Goal: Check status: Check status

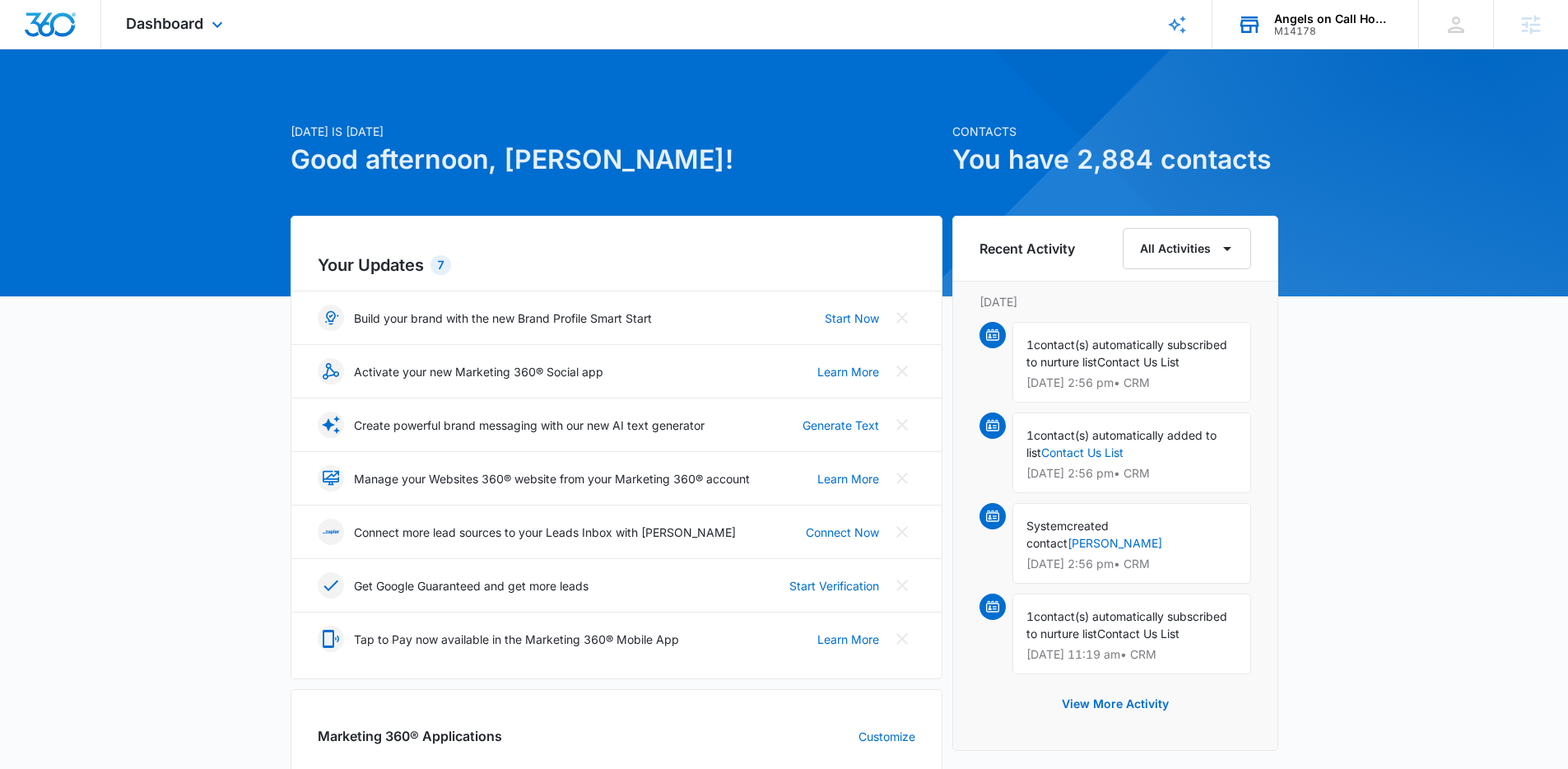
click at [1310, 39] on div "Angels on Call Homecare M14178 Your Accounts View All" at bounding box center [1315, 25] width 206 height 49
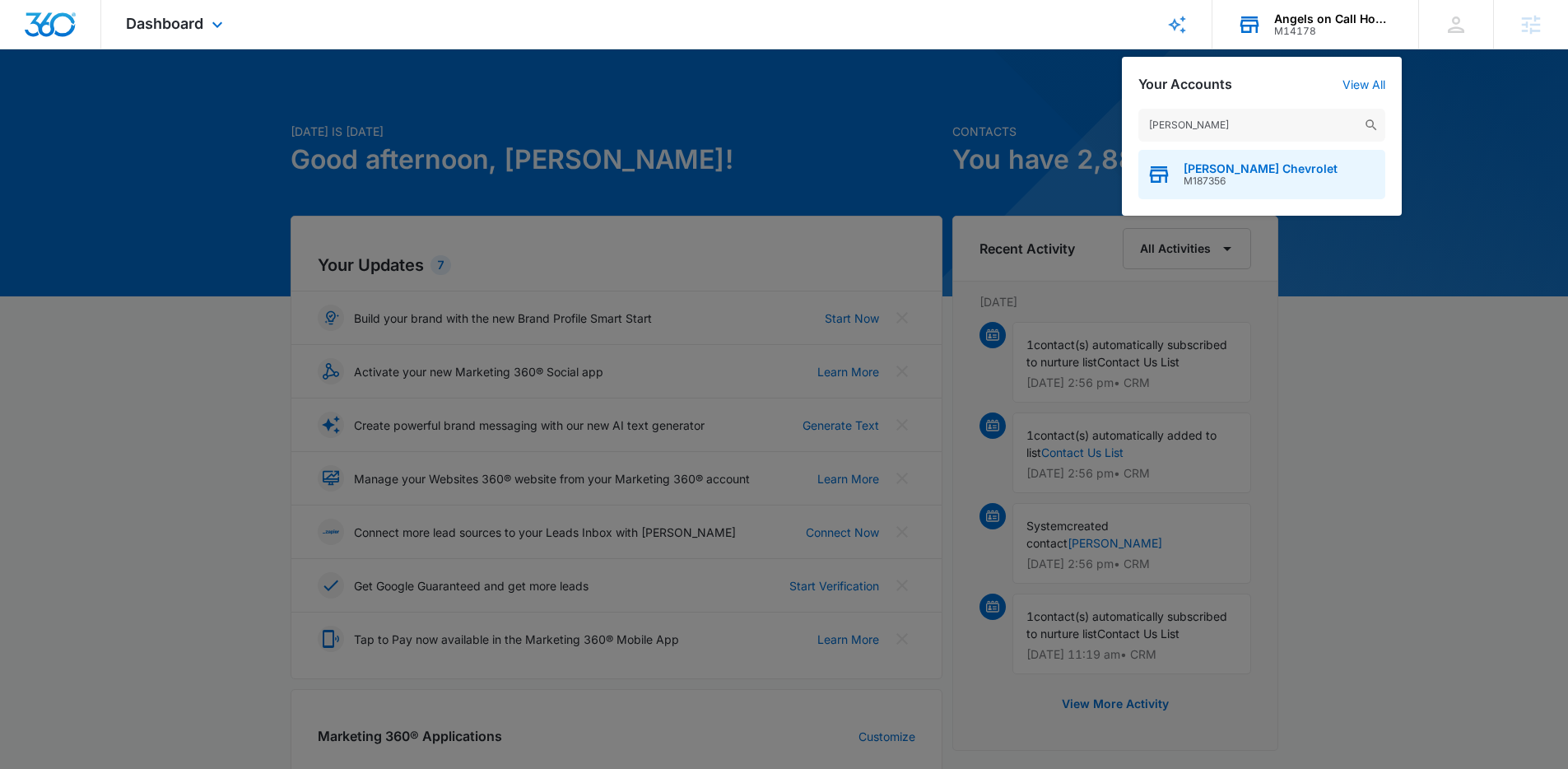
type input "hubler"
click at [1263, 175] on span "M187356" at bounding box center [1261, 181] width 154 height 11
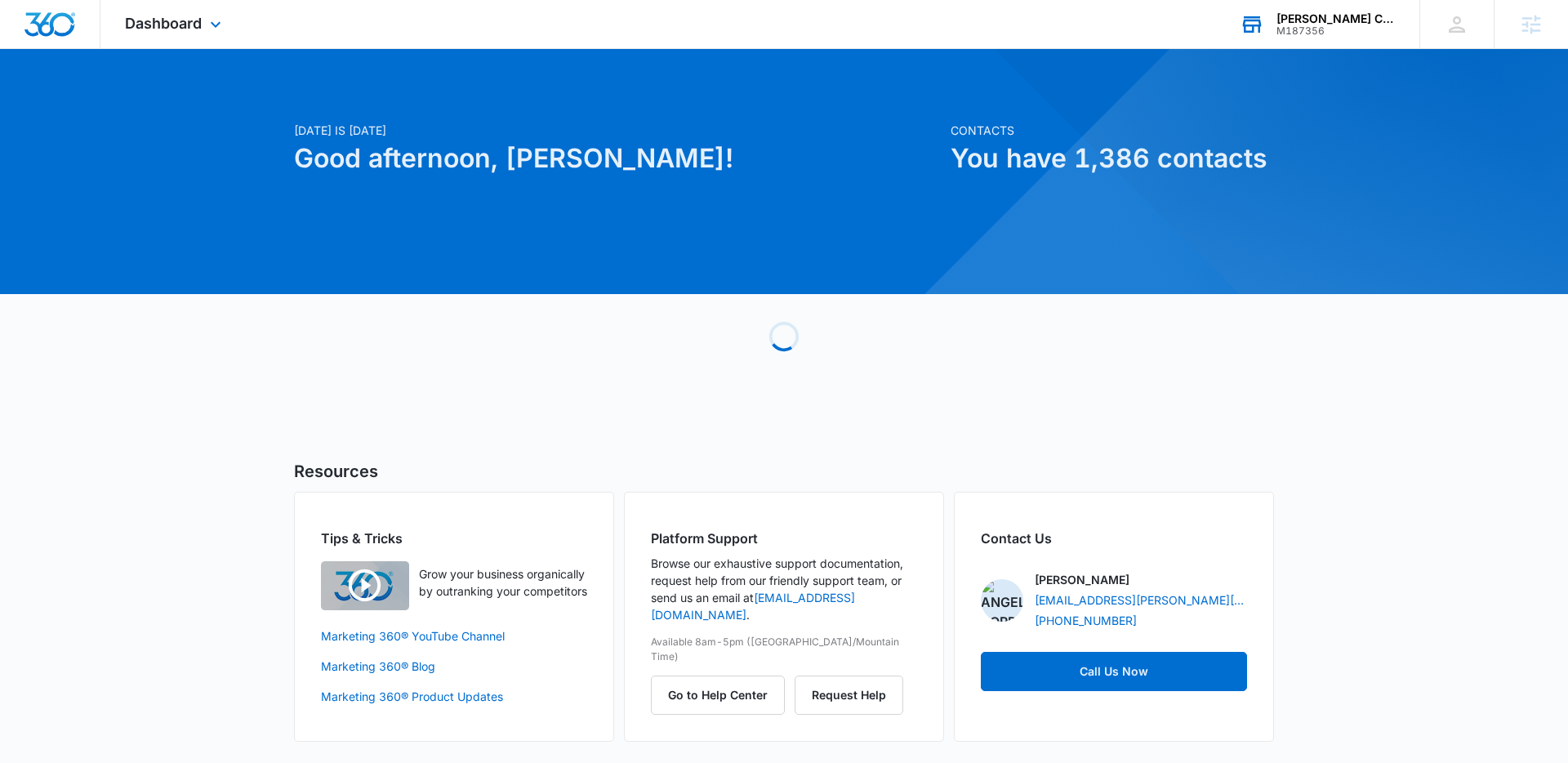
click at [207, 36] on div "Dashboard Apps Reputation Forms CRM Email Social Payments POS Content Ads Intel…" at bounding box center [175, 24] width 150 height 49
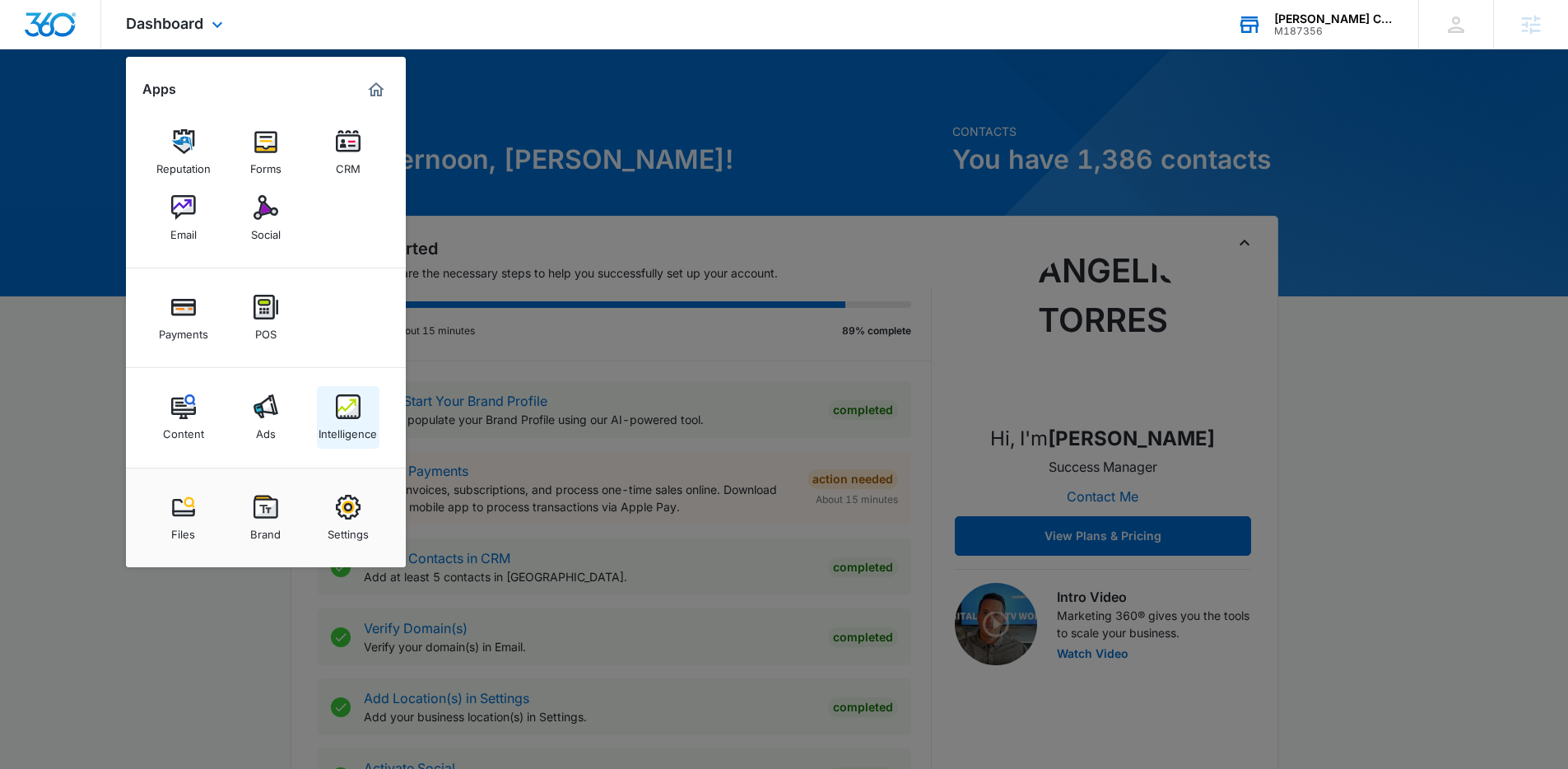
click at [341, 402] on img at bounding box center [348, 406] width 25 height 25
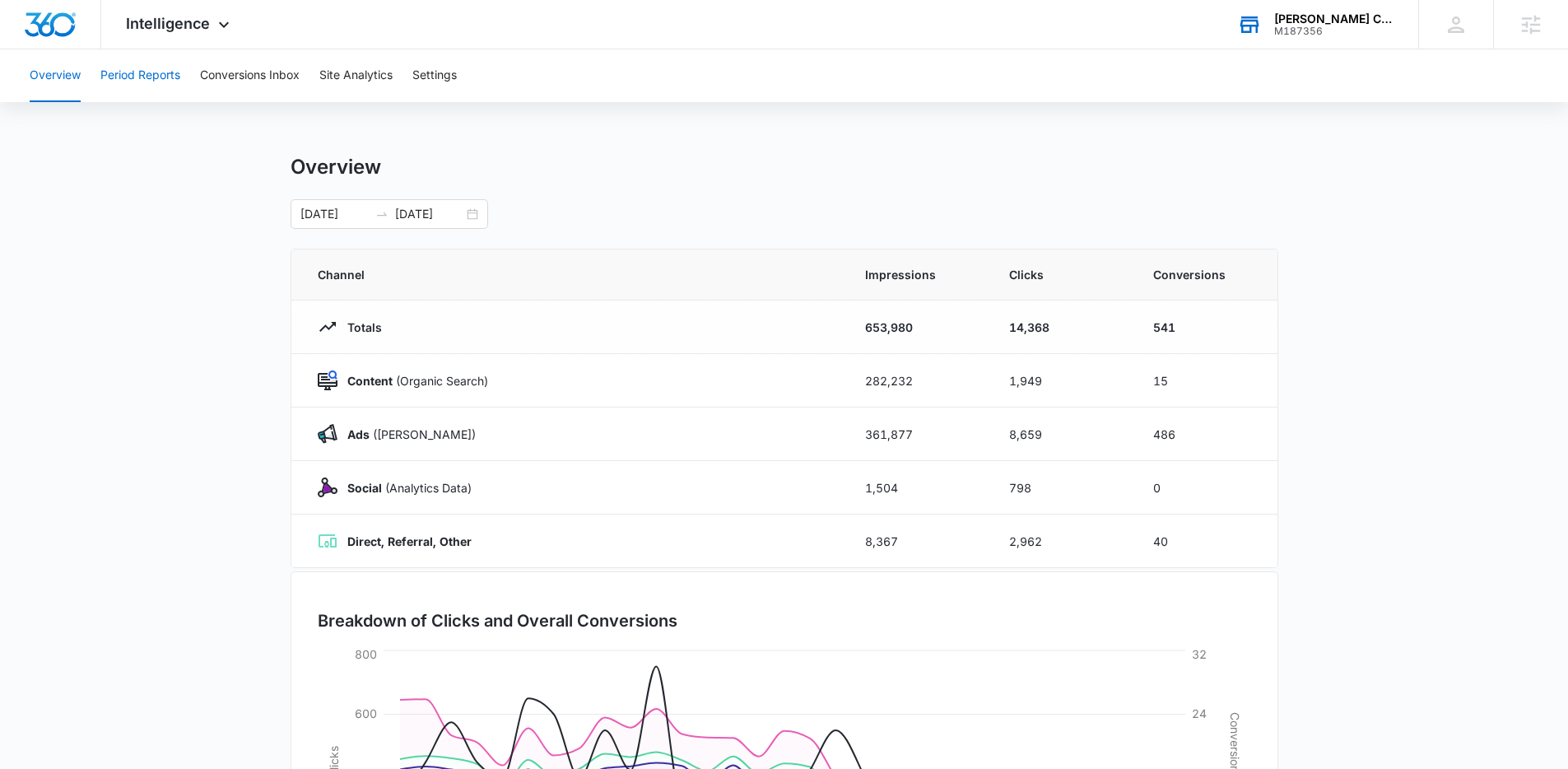
click at [171, 89] on button "Period Reports" at bounding box center [140, 75] width 80 height 53
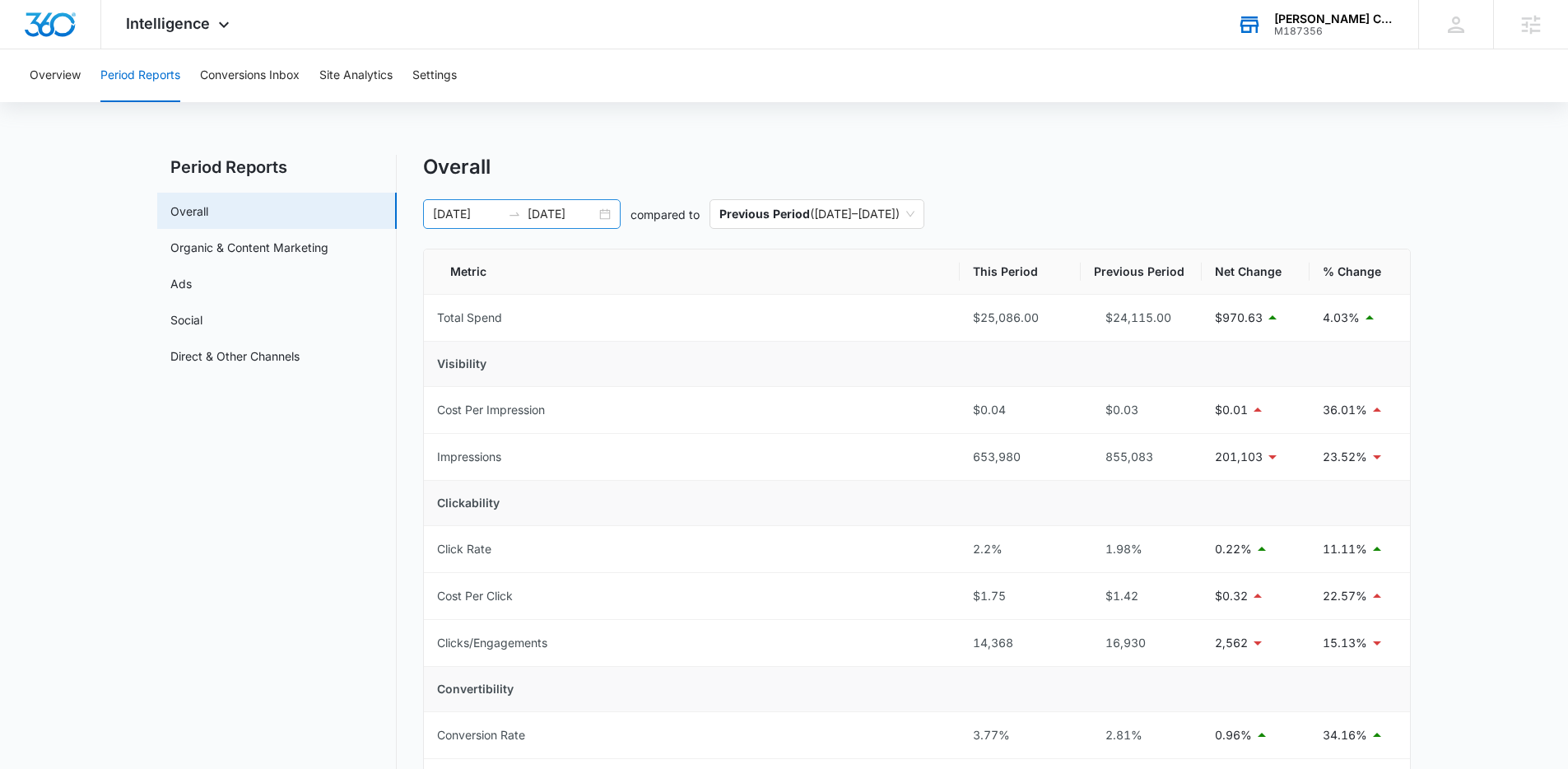
click at [602, 217] on div "[DATE] [DATE]" at bounding box center [522, 213] width 198 height 29
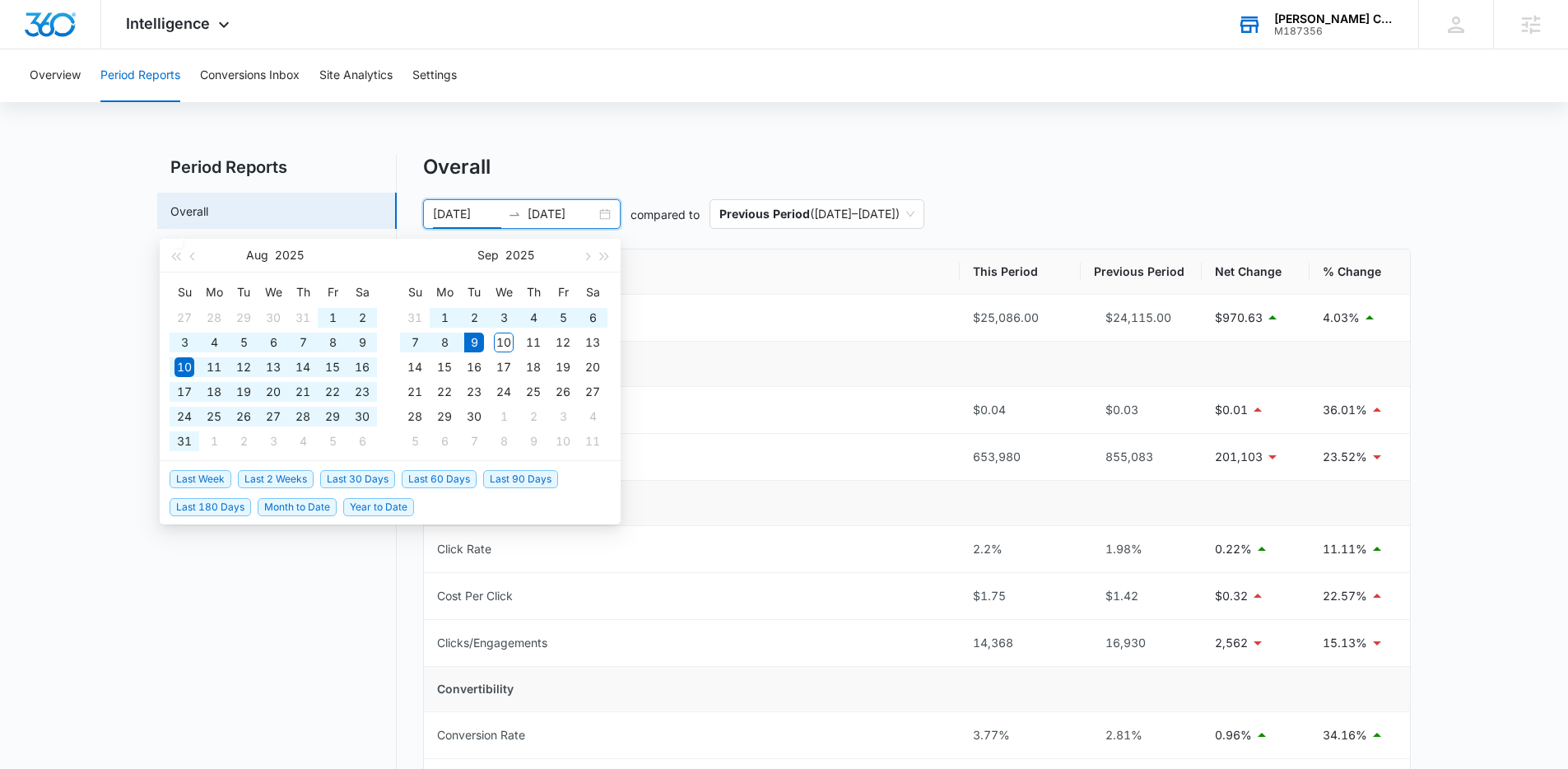
click at [407, 473] on span "Last 60 Days" at bounding box center [438, 479] width 74 height 18
type input "07/11/2025"
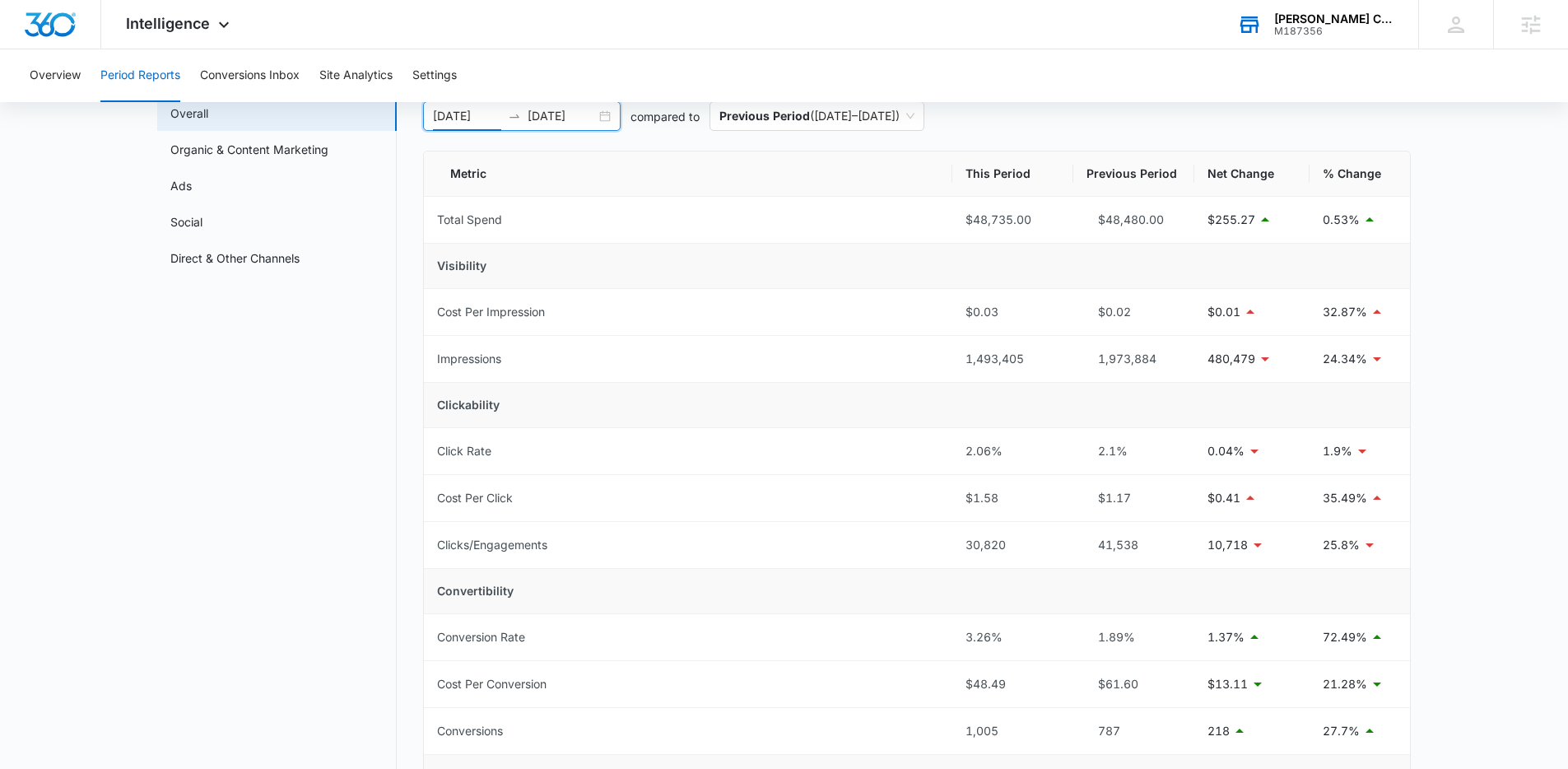
scroll to position [82, 0]
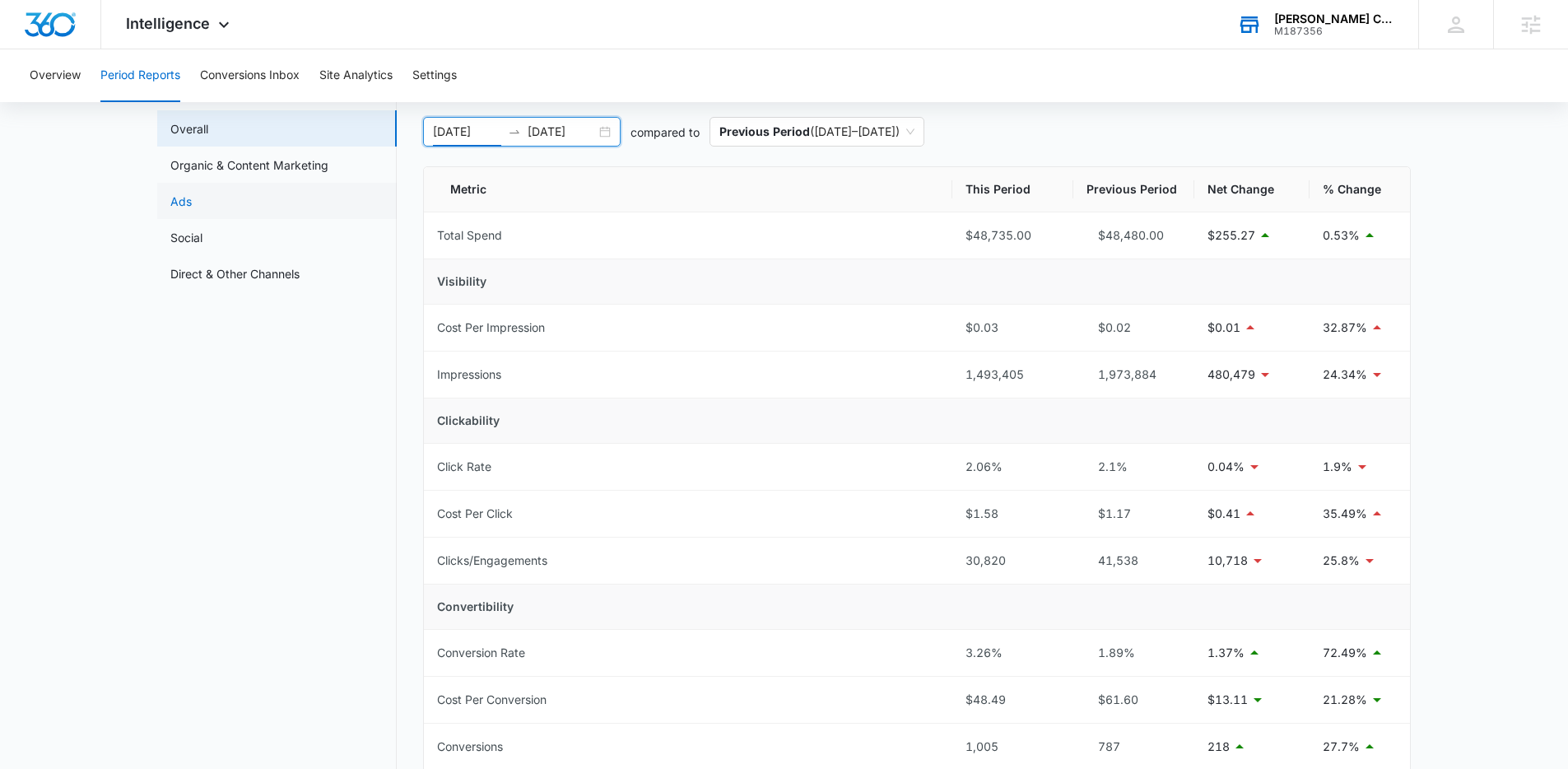
click at [182, 205] on link "Ads" at bounding box center [181, 201] width 22 height 17
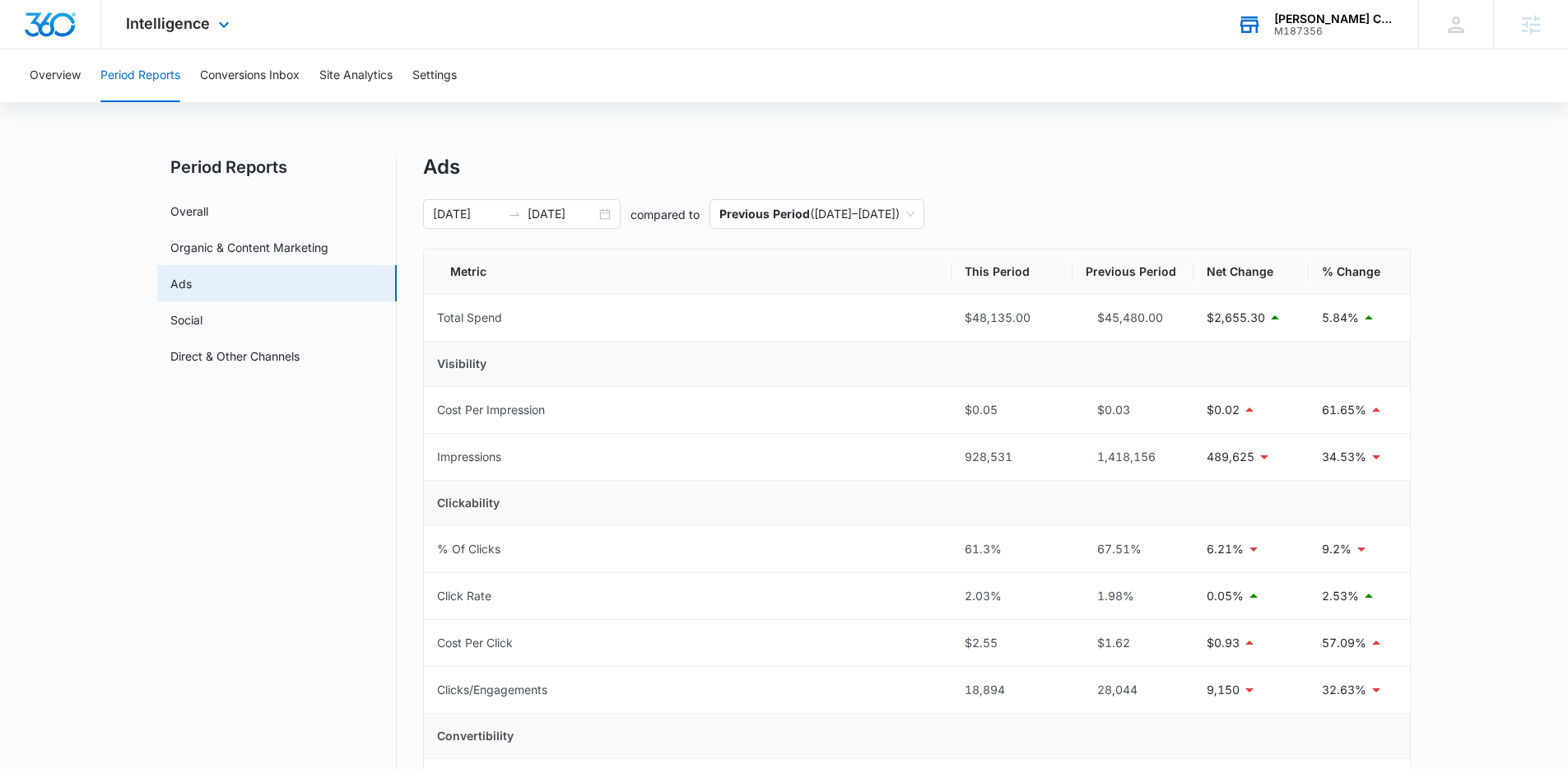
click at [207, 9] on div "Intelligence Apps Reputation Forms CRM Email Social Payments POS Content Ads In…" at bounding box center [179, 25] width 157 height 49
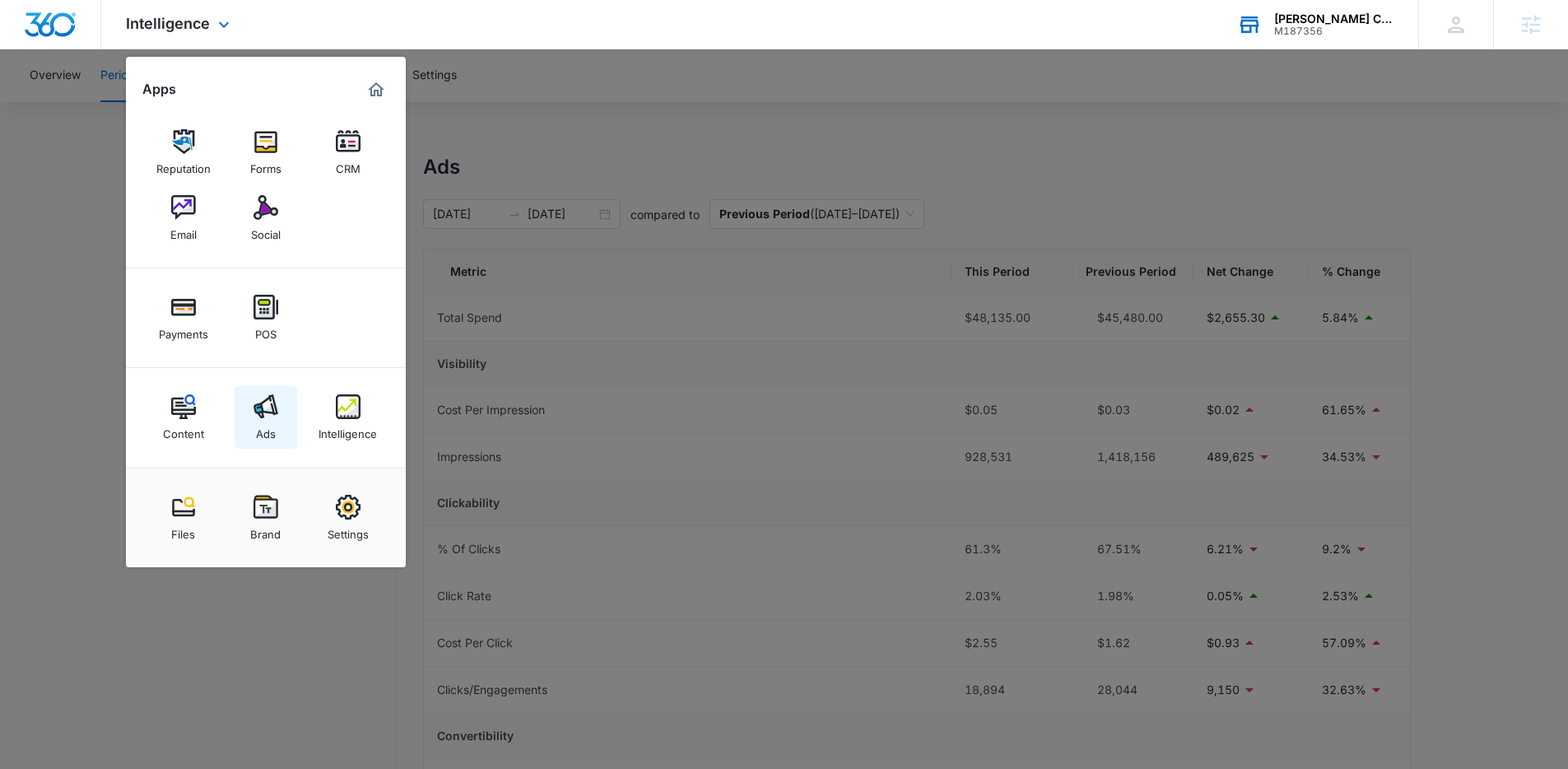
click at [262, 425] on div "Ads" at bounding box center [266, 429] width 20 height 22
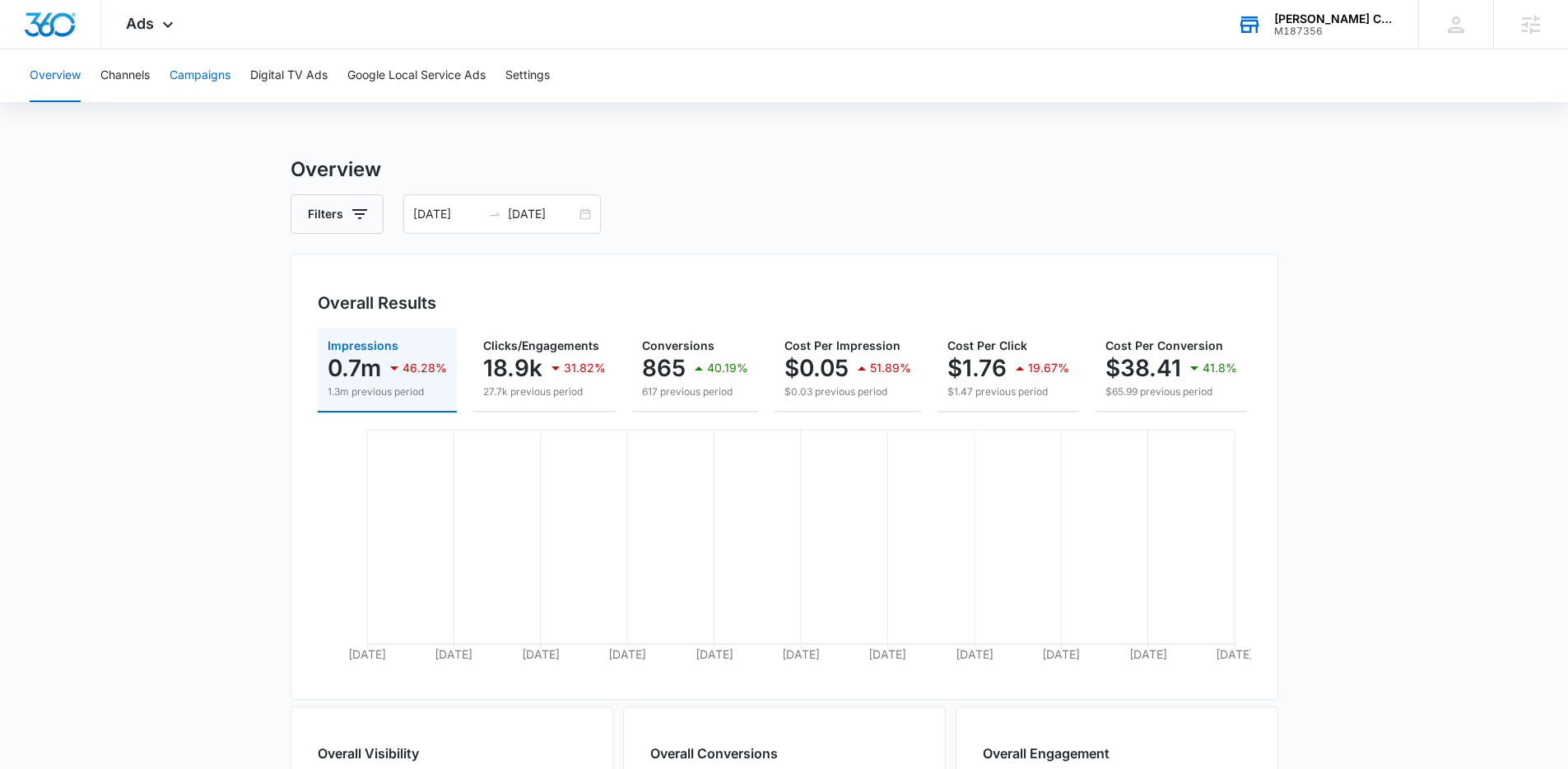
click at [206, 87] on button "Campaigns" at bounding box center [200, 75] width 61 height 53
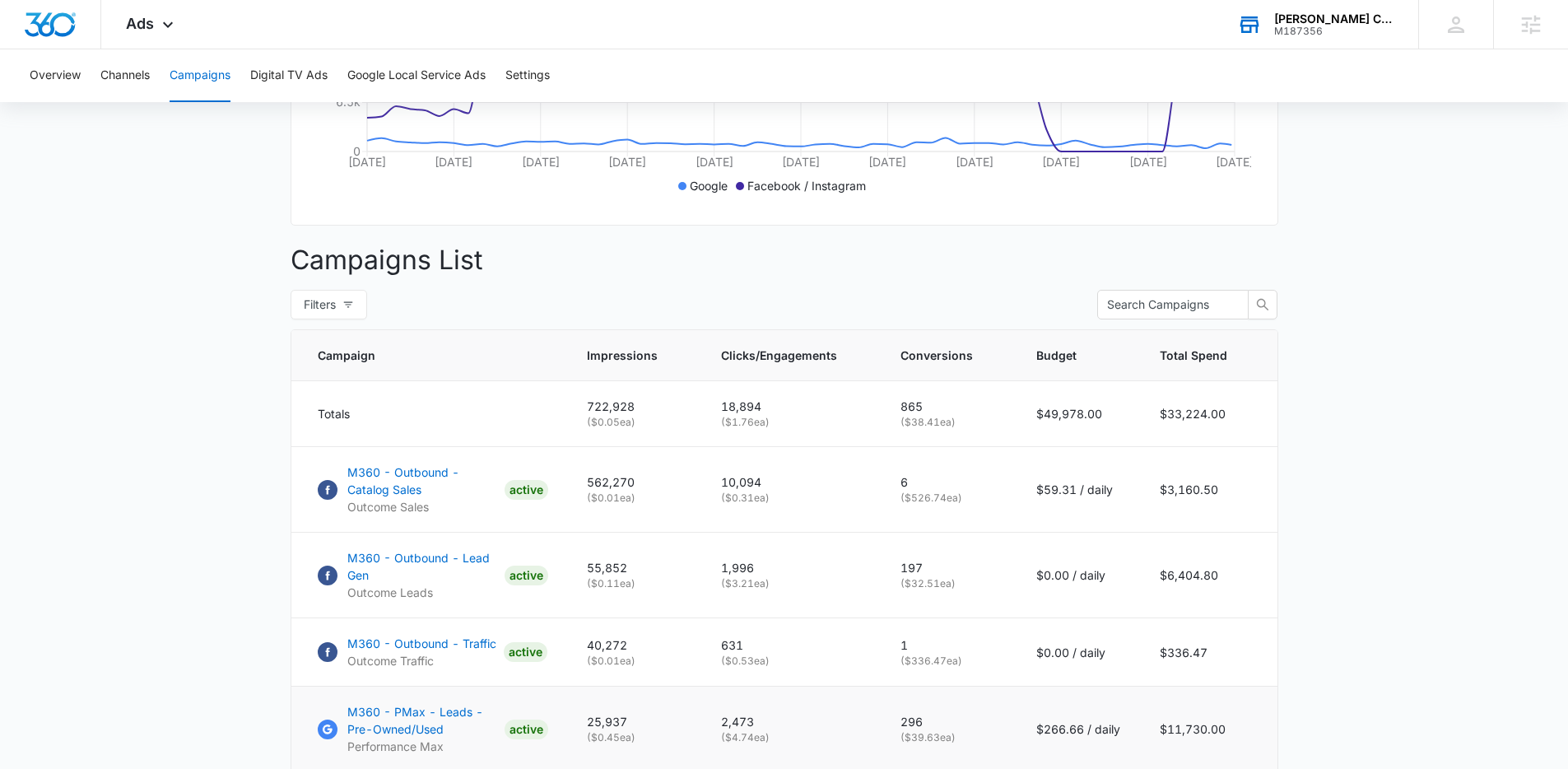
scroll to position [744, 0]
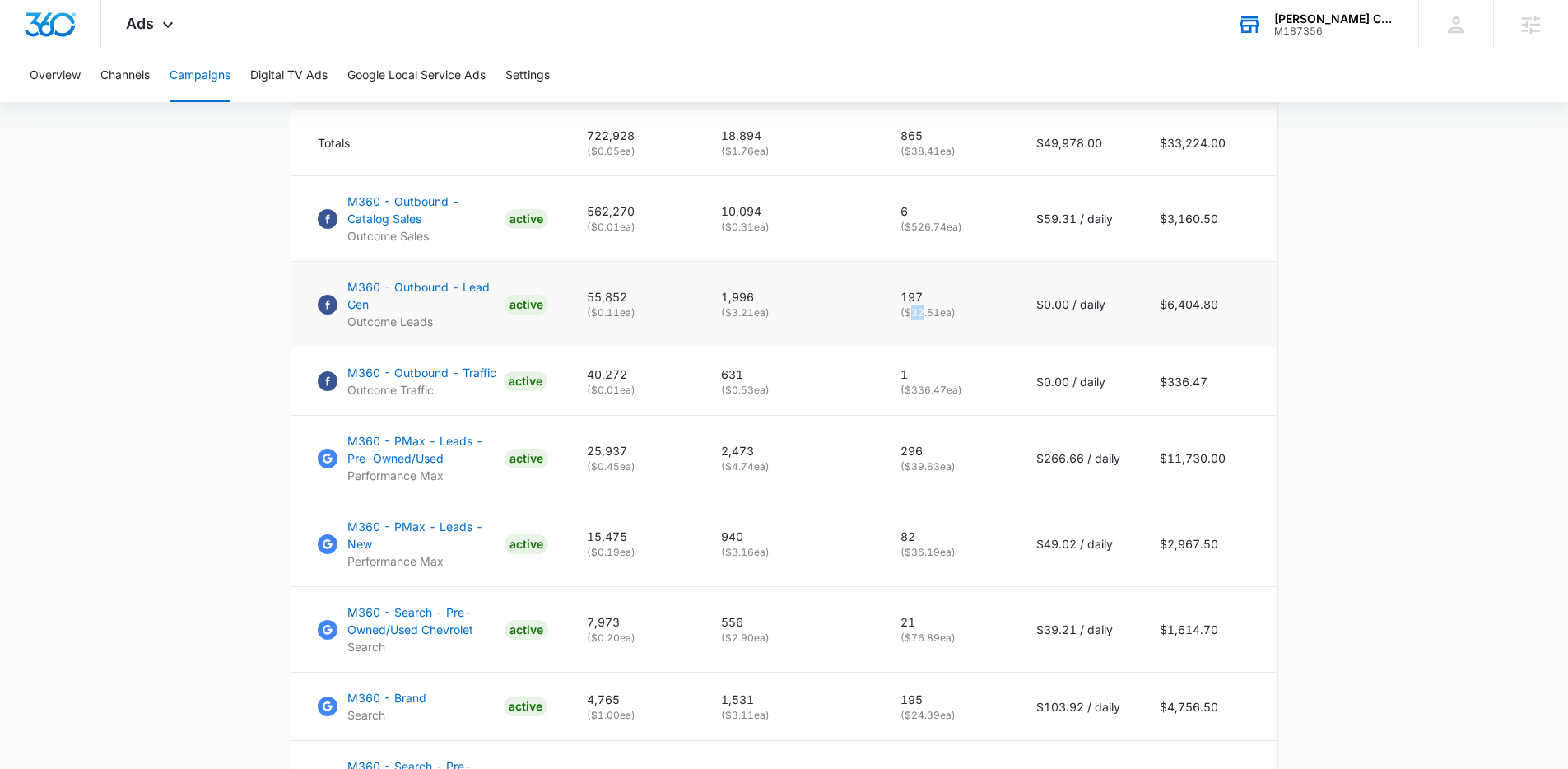
drag, startPoint x: 927, startPoint y: 325, endPoint x: 915, endPoint y: 322, distance: 12.4
click at [915, 320] on p "( $32.51 ea)" at bounding box center [949, 313] width 96 height 15
drag, startPoint x: 915, startPoint y: 322, endPoint x: 909, endPoint y: 300, distance: 22.8
click at [914, 318] on p "( $32.51 ea)" at bounding box center [949, 313] width 96 height 15
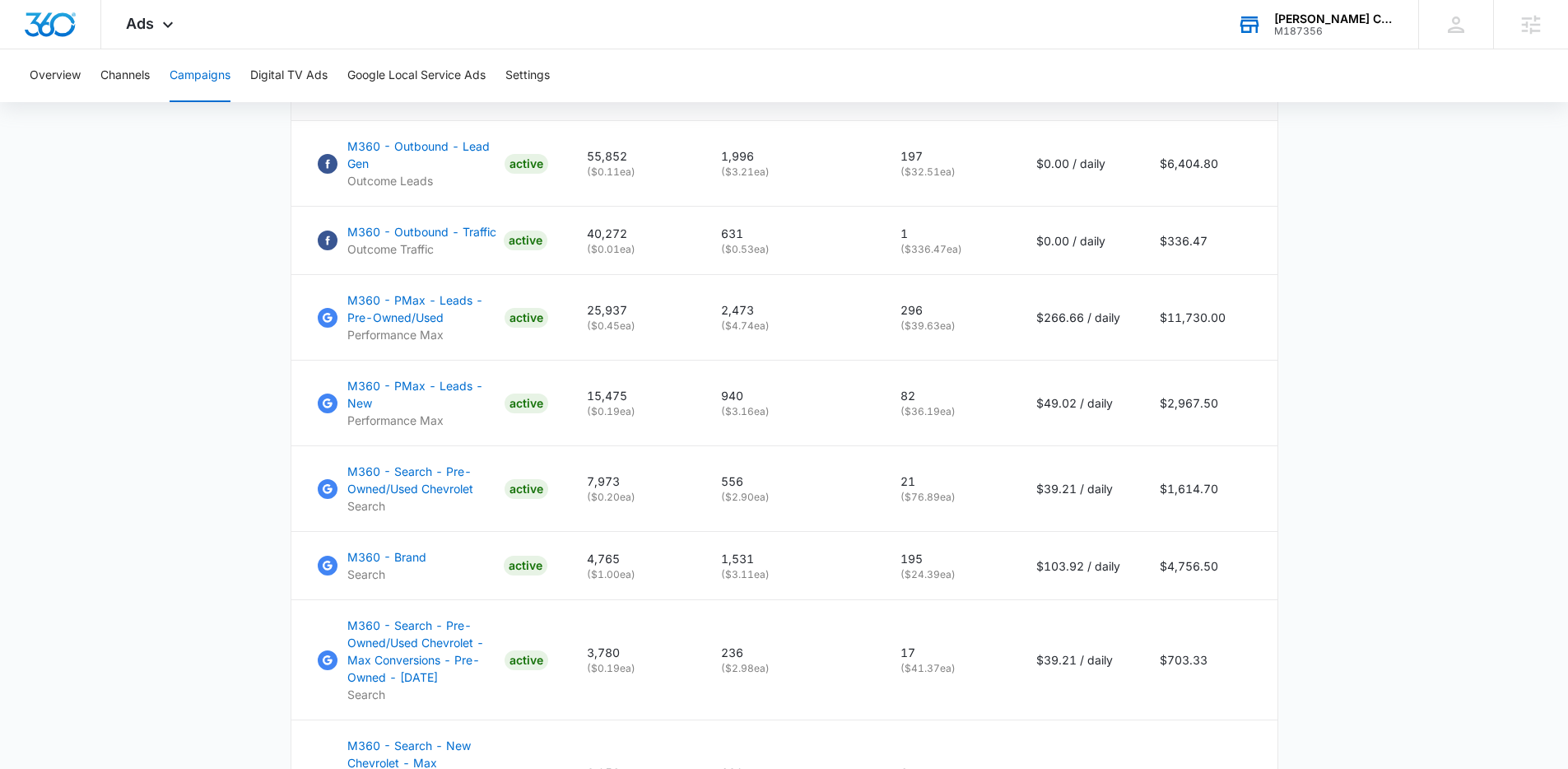
scroll to position [886, 0]
click at [144, 75] on button "Channels" at bounding box center [125, 75] width 49 height 53
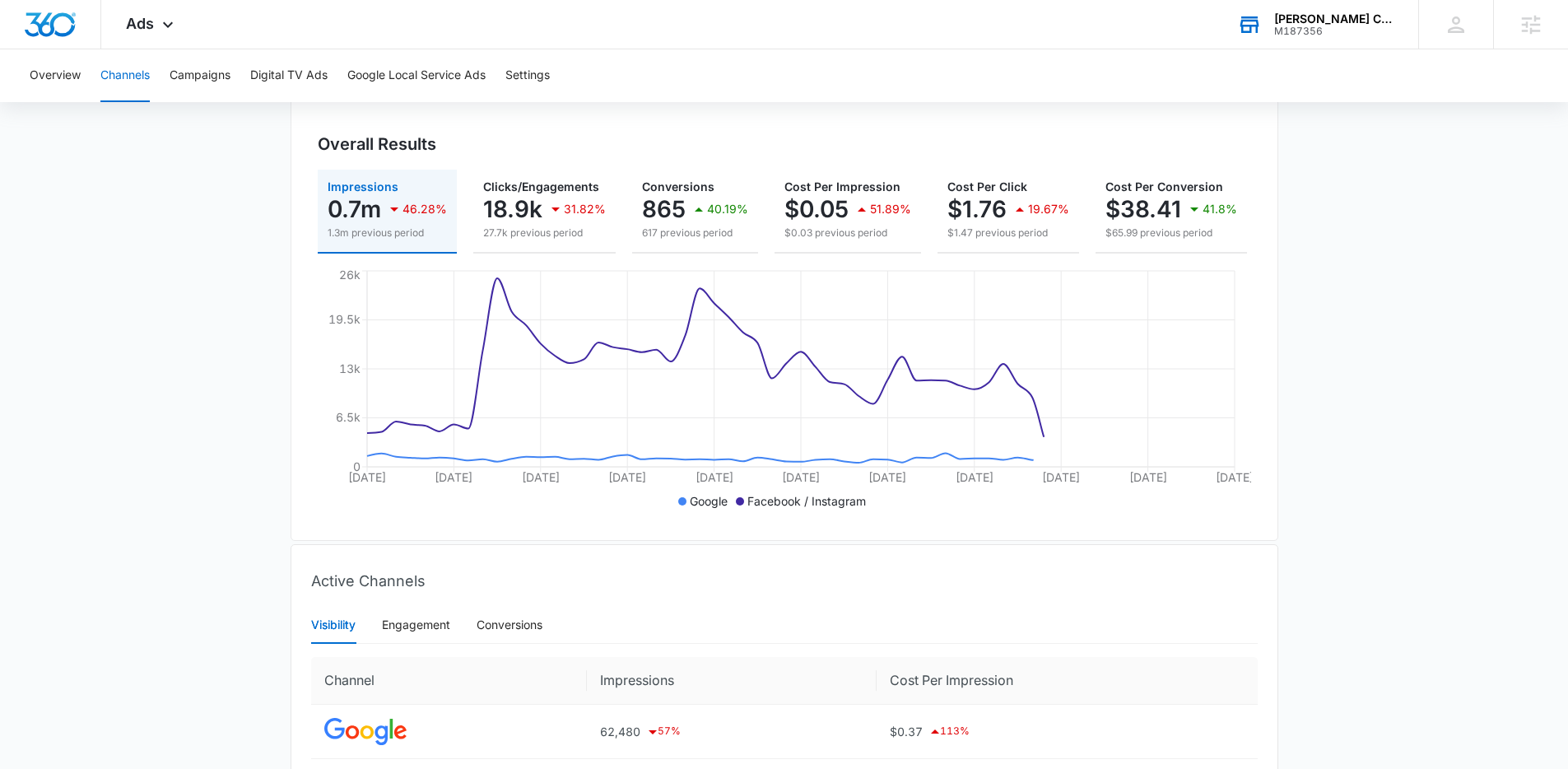
scroll to position [335, 0]
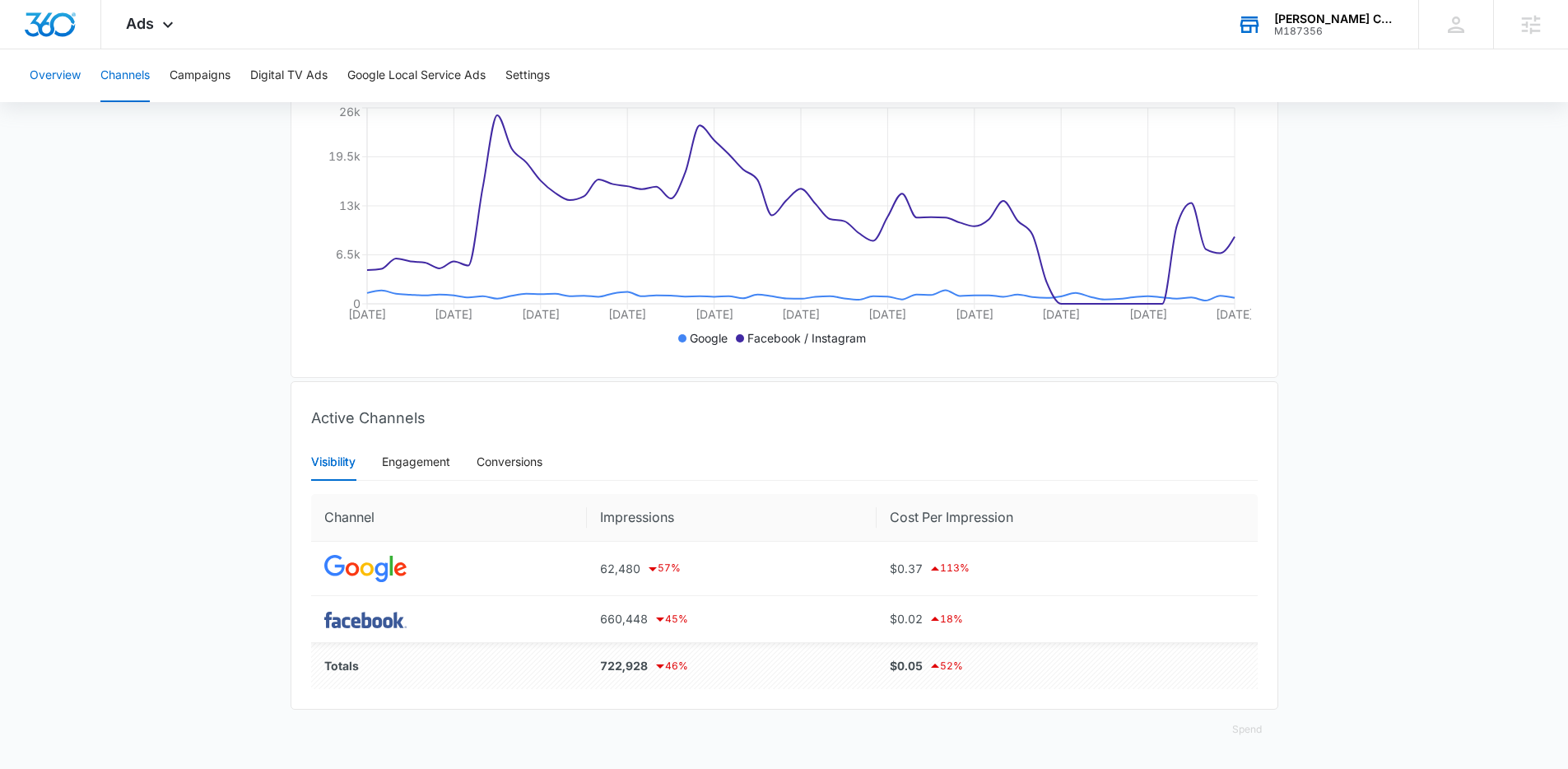
click at [46, 81] on button "Overview" at bounding box center [55, 75] width 51 height 53
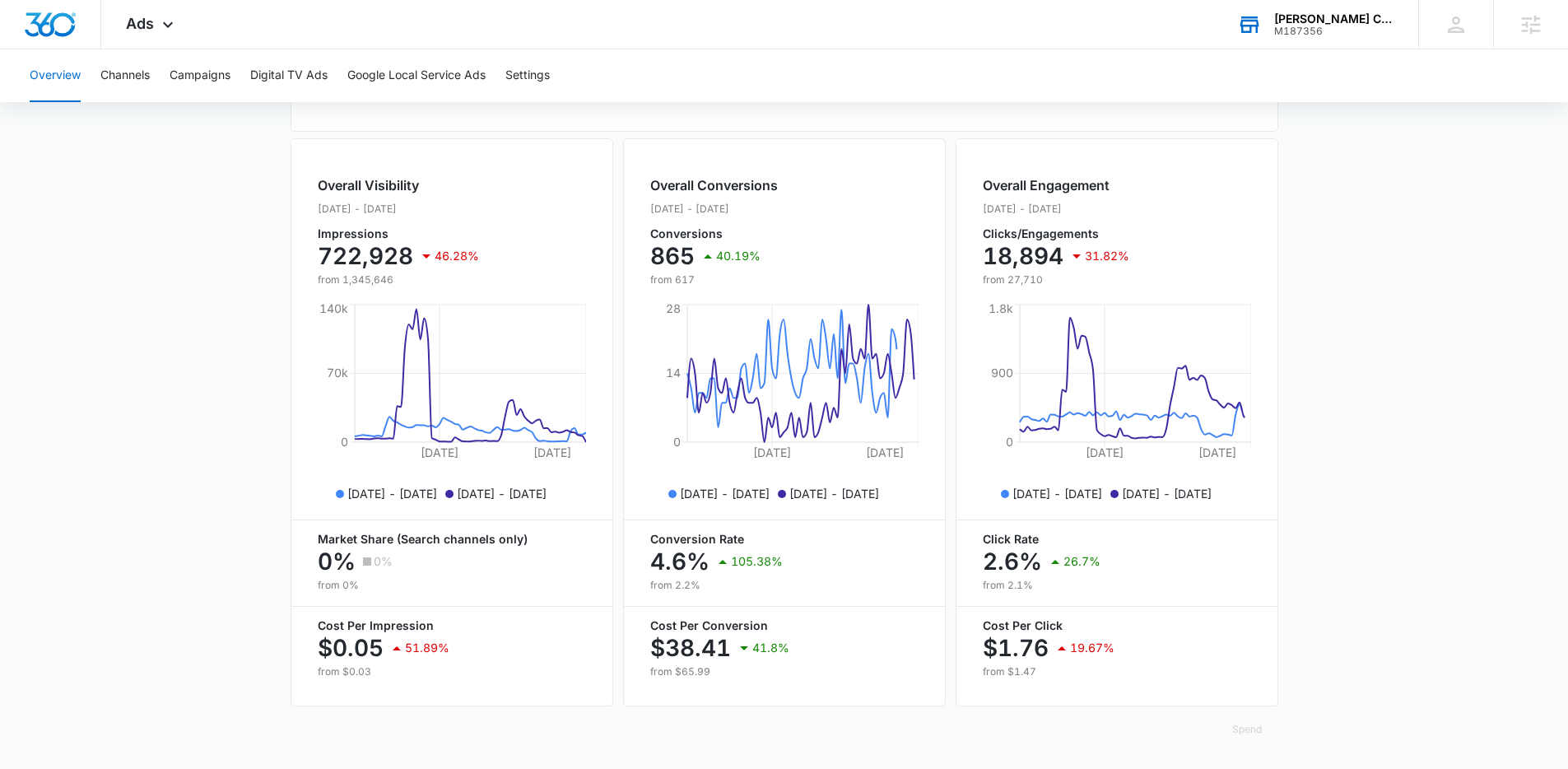
scroll to position [581, 0]
click at [149, 29] on span "Ads" at bounding box center [140, 24] width 28 height 17
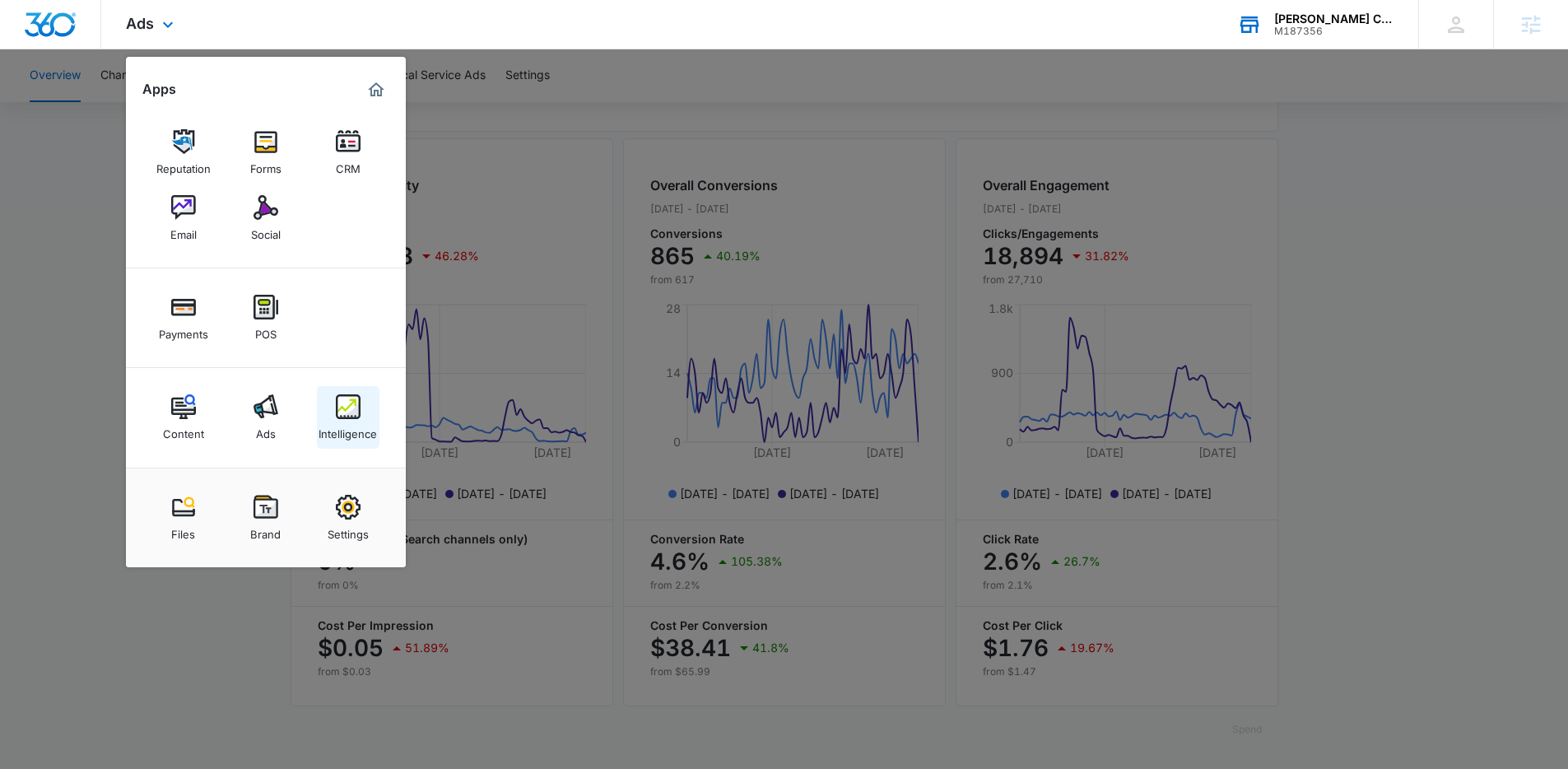
click at [347, 418] on img at bounding box center [348, 406] width 25 height 25
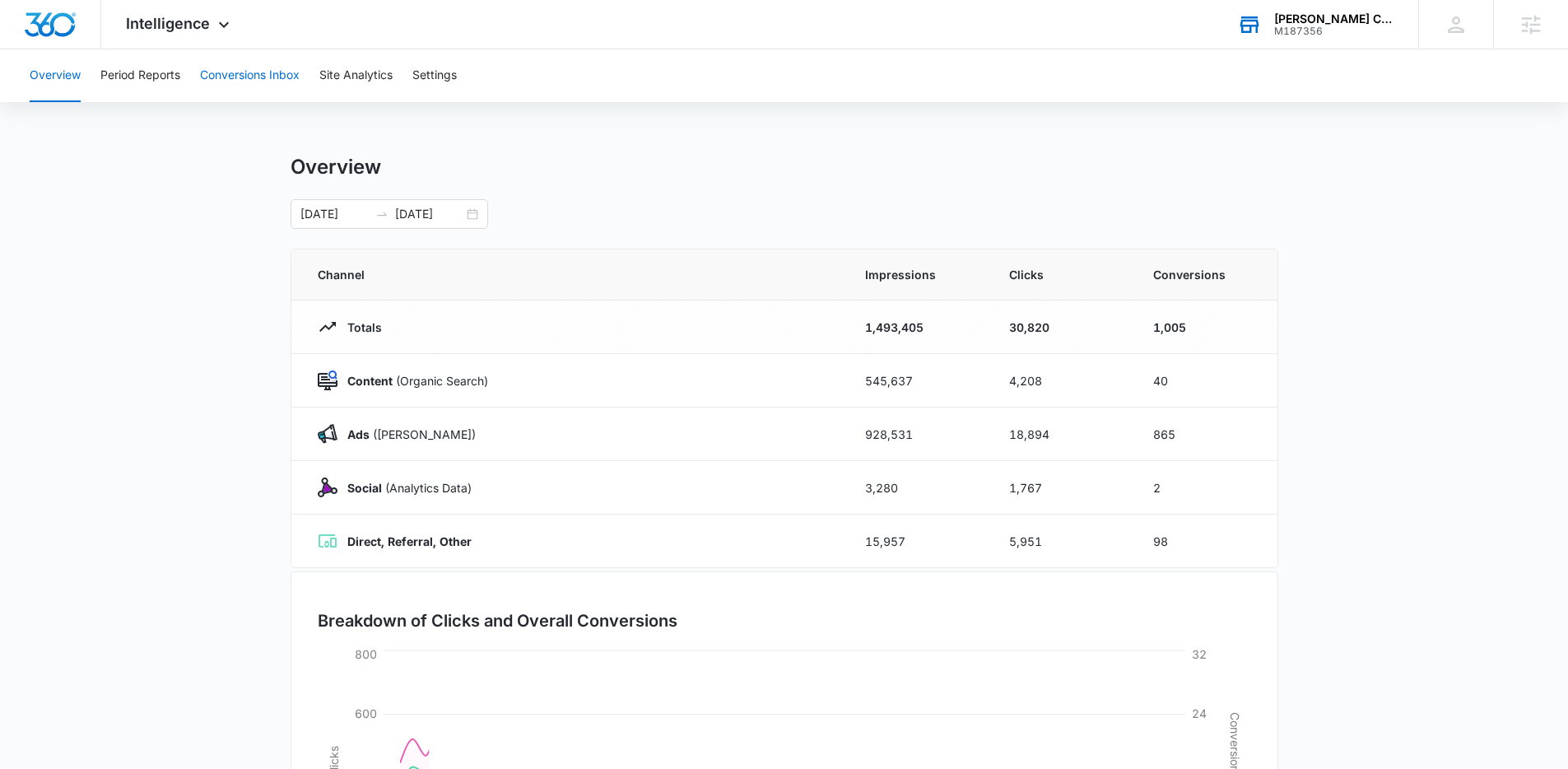
click at [264, 75] on button "Conversions Inbox" at bounding box center [250, 75] width 100 height 53
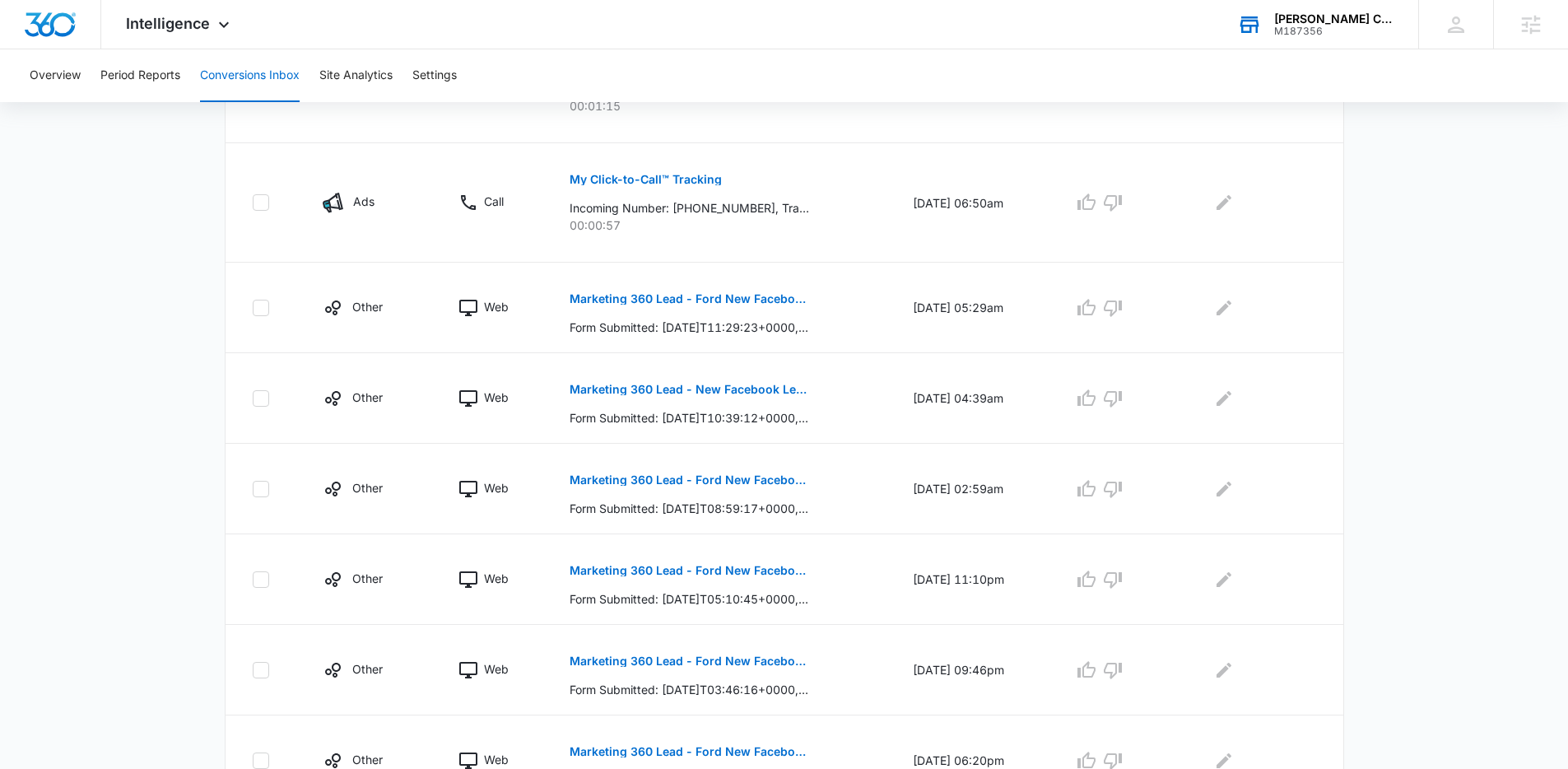
scroll to position [737, 0]
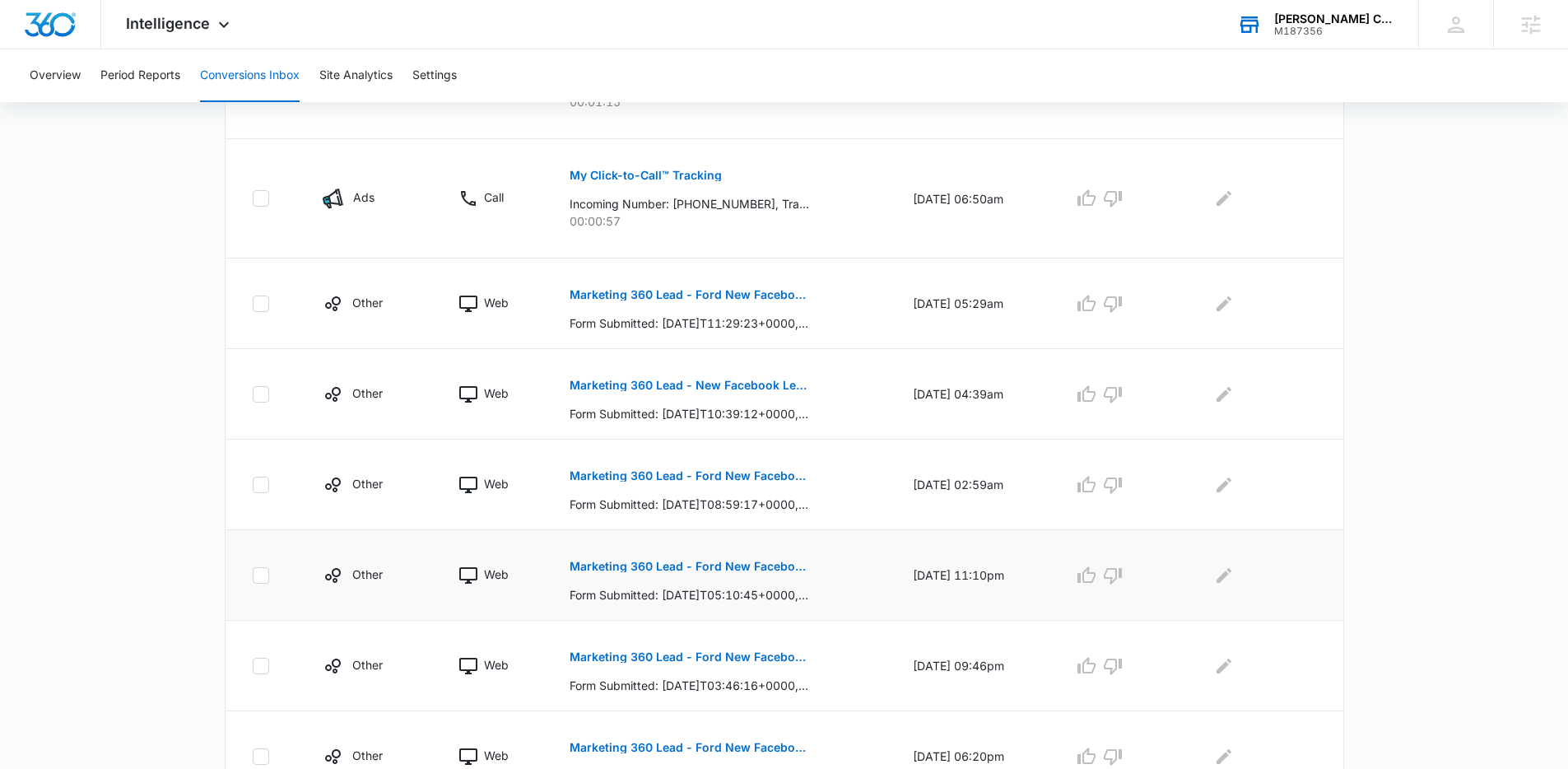
click at [719, 561] on p "Marketing 360 Lead - Ford New Facebook Lead" at bounding box center [689, 566] width 239 height 11
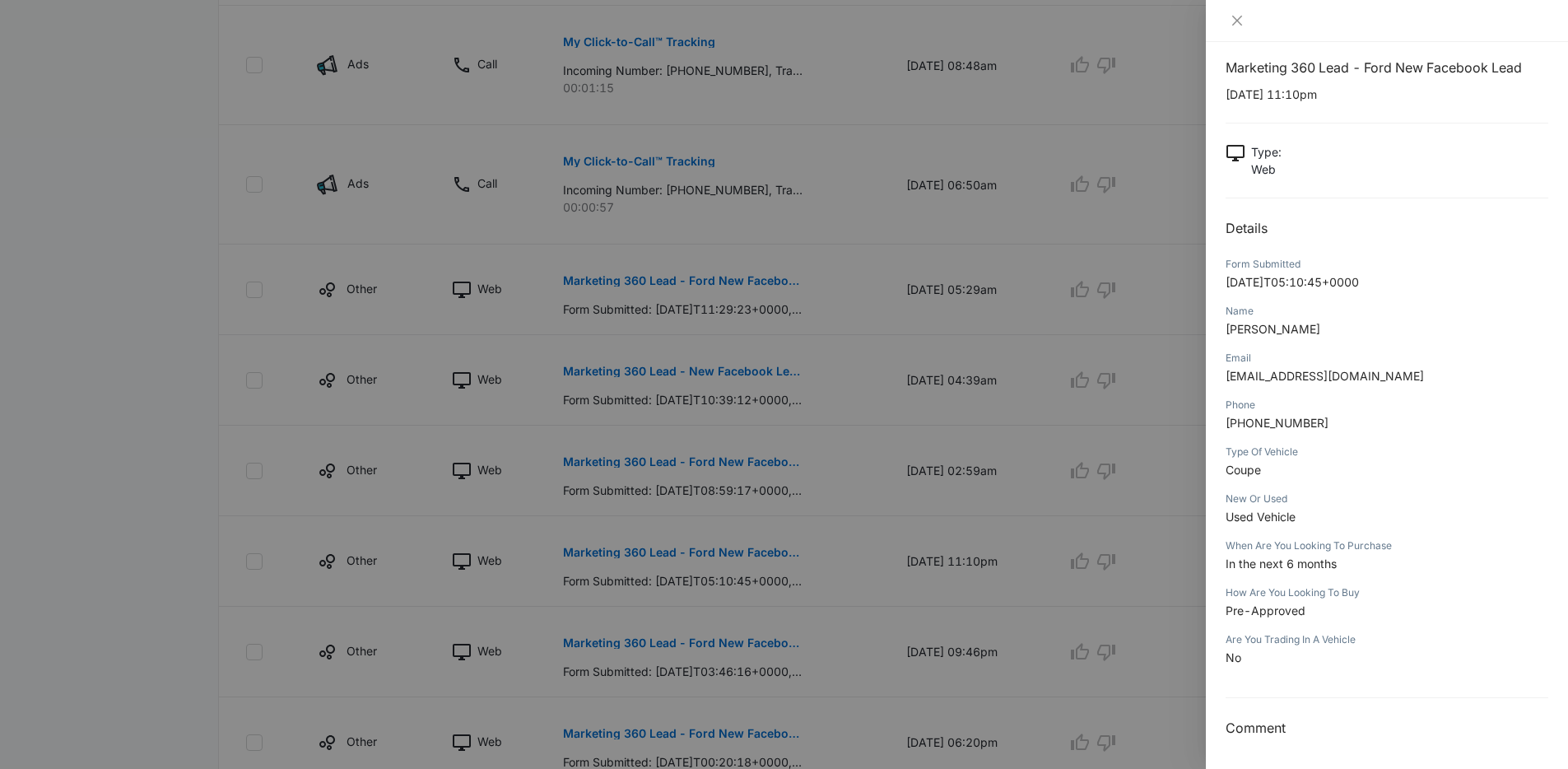
scroll to position [755, 0]
drag, startPoint x: 1263, startPoint y: 470, endPoint x: 1230, endPoint y: 475, distance: 33.4
click at [1218, 468] on div "Marketing 360 Lead - Ford New Facebook Lead 09/09/2025 at 11:10pm Type : Web De…" at bounding box center [1387, 405] width 362 height 727
drag, startPoint x: 1304, startPoint y: 514, endPoint x: 1235, endPoint y: 519, distance: 69.2
click at [1235, 519] on p "Used Vehicle" at bounding box center [1387, 516] width 322 height 17
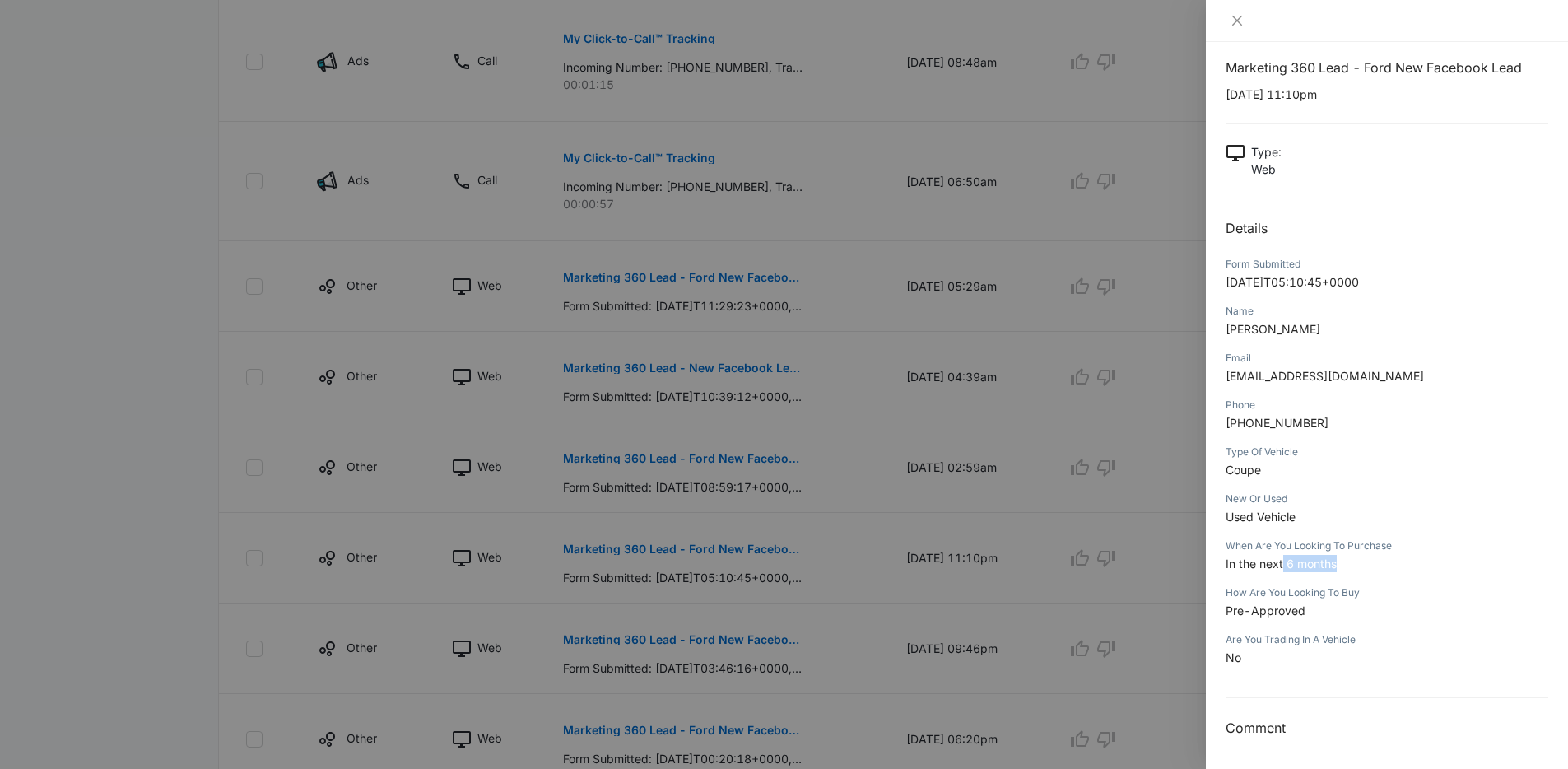
drag, startPoint x: 1361, startPoint y: 562, endPoint x: 1282, endPoint y: 567, distance: 79.2
click at [1282, 567] on p "In the next 6 months" at bounding box center [1387, 564] width 322 height 17
drag, startPoint x: 1361, startPoint y: 620, endPoint x: 1260, endPoint y: 614, distance: 101.2
click at [1274, 618] on div "How Are You Looking To Buy Pre-Approved" at bounding box center [1387, 607] width 322 height 47
click at [999, 585] on div at bounding box center [784, 384] width 1568 height 769
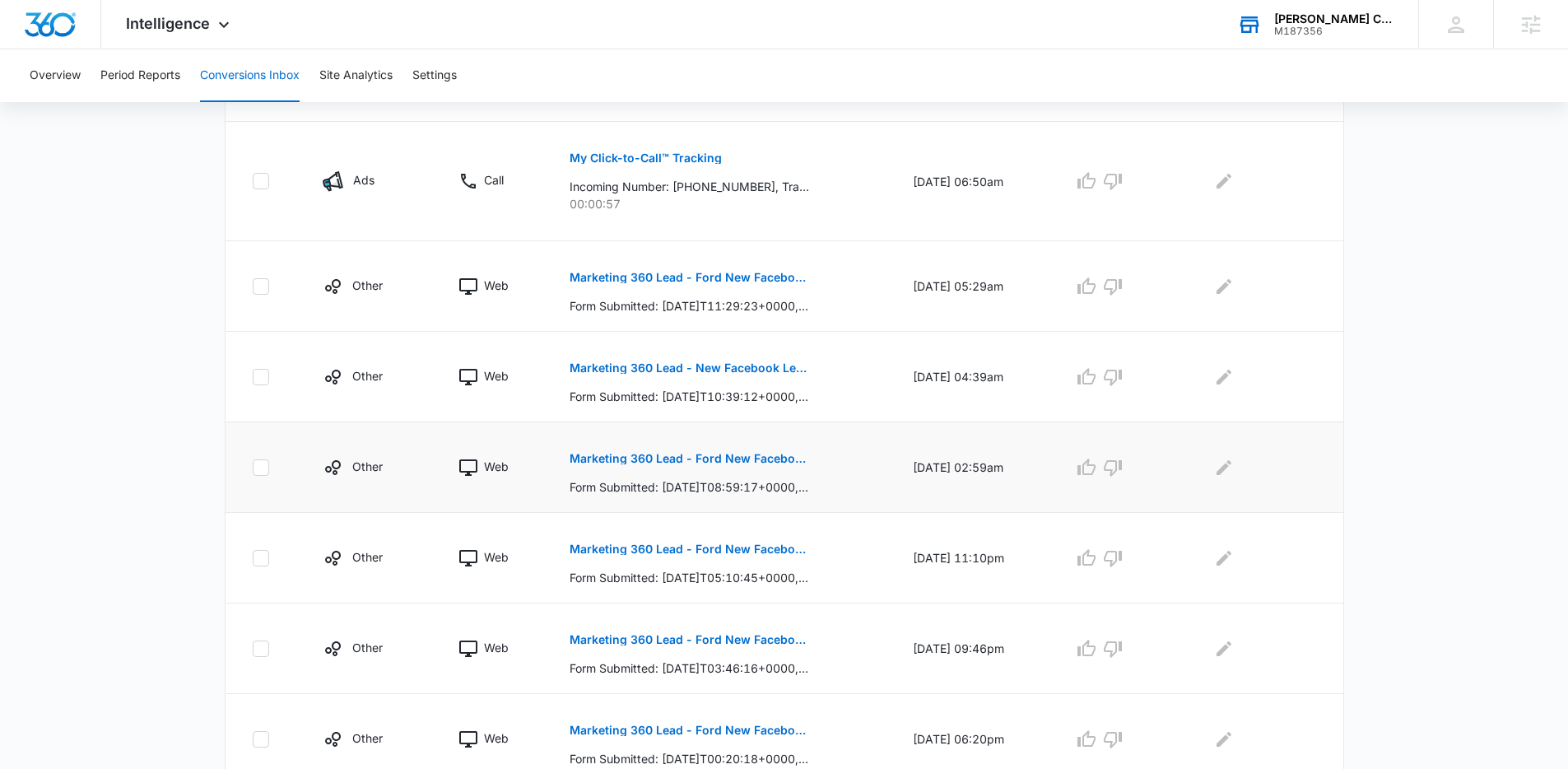
click at [757, 459] on p "Marketing 360 Lead - Ford New Facebook Lead" at bounding box center [689, 458] width 239 height 11
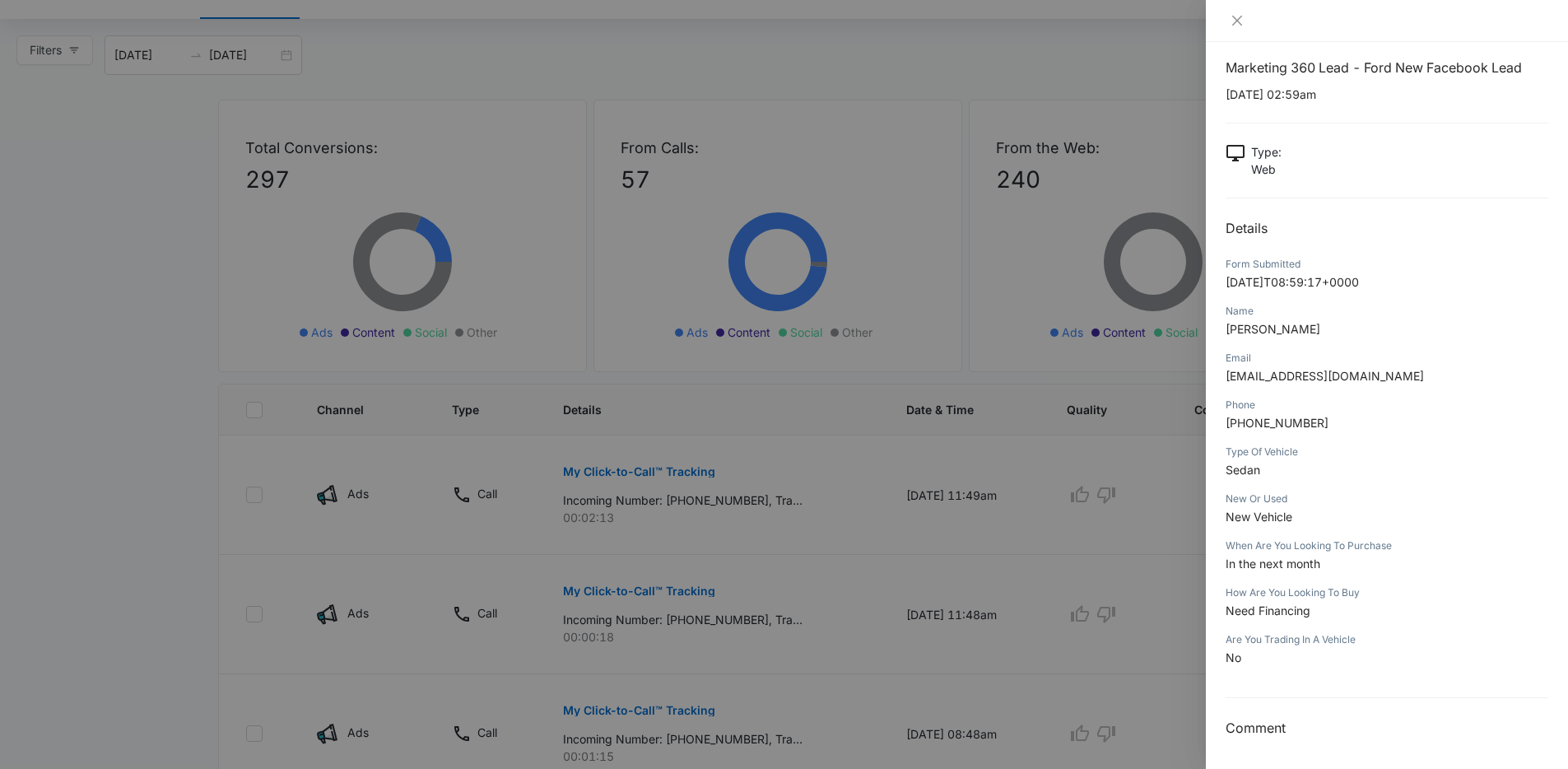
scroll to position [0, 0]
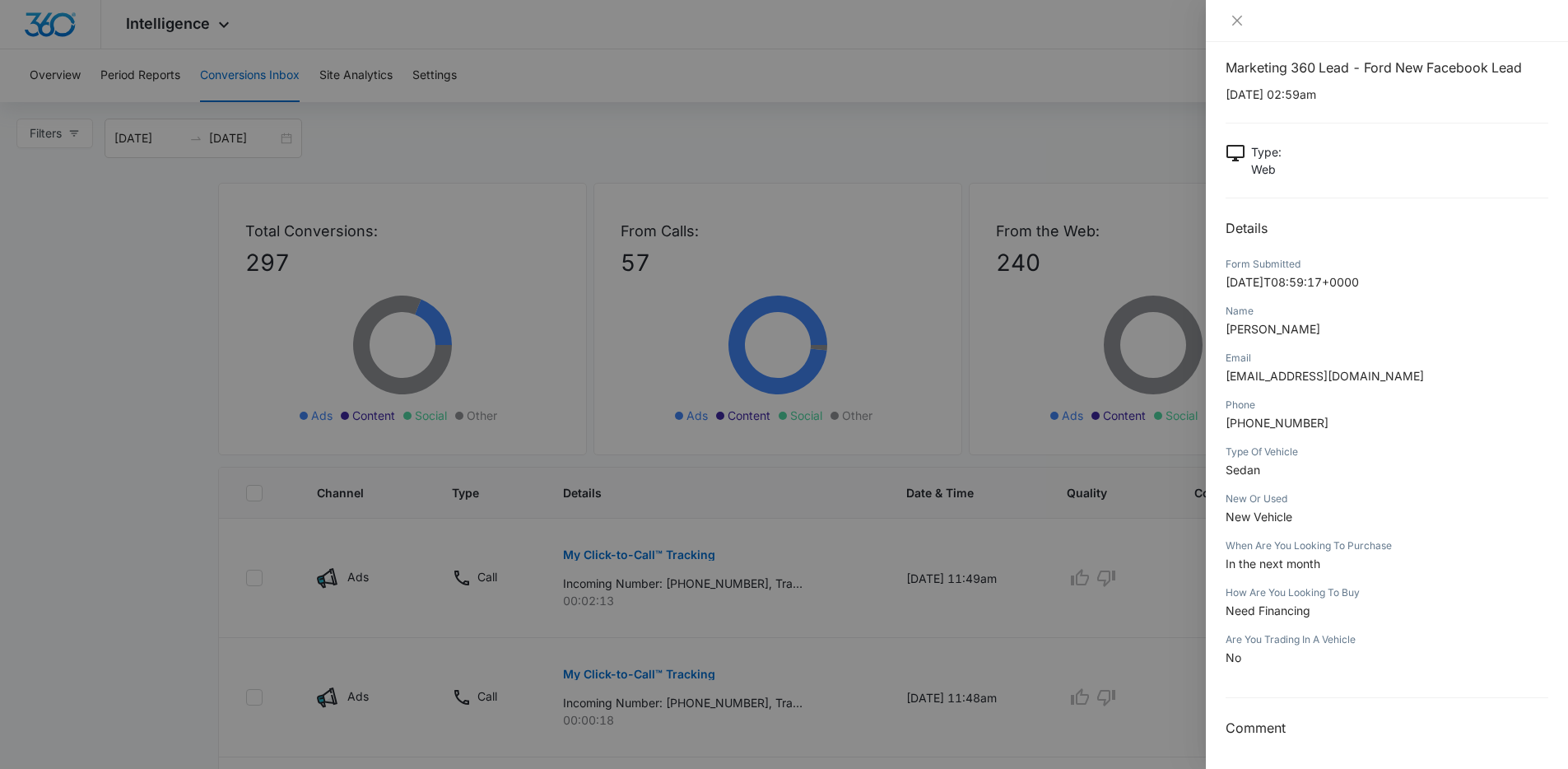
click at [924, 422] on div at bounding box center [784, 384] width 1568 height 769
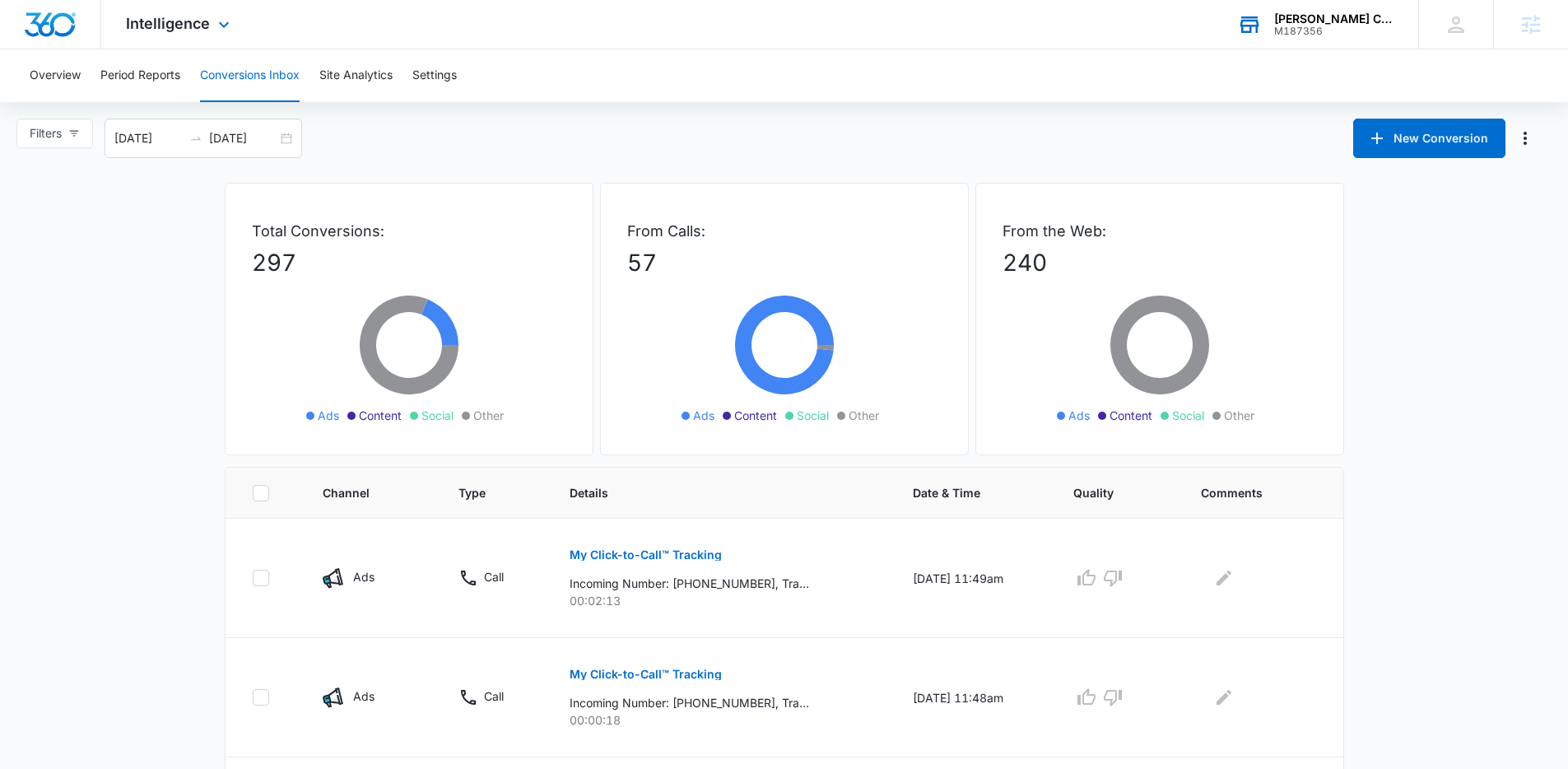
click at [56, 31] on img "Dashboard" at bounding box center [50, 25] width 53 height 25
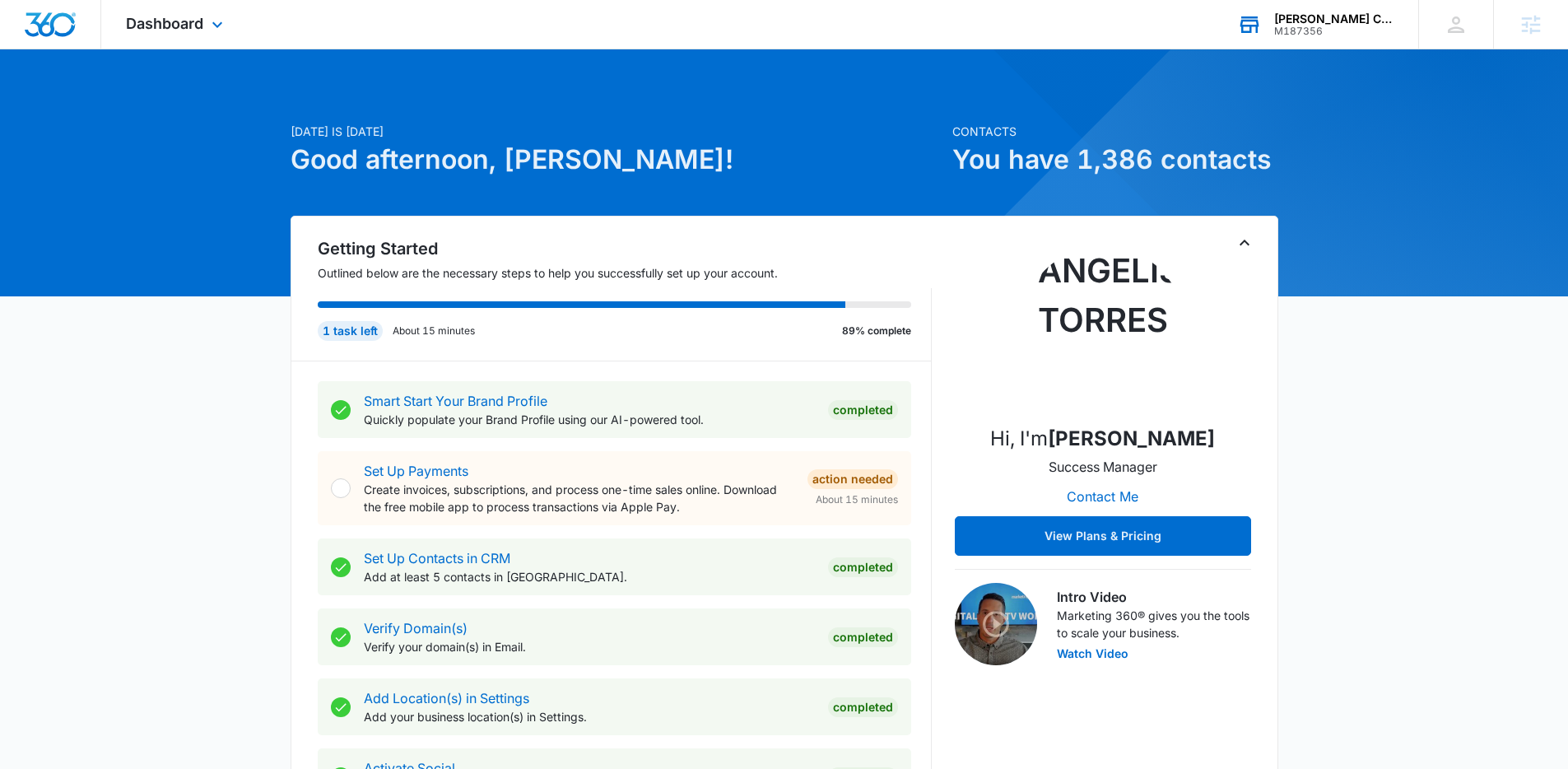
scroll to position [624, 0]
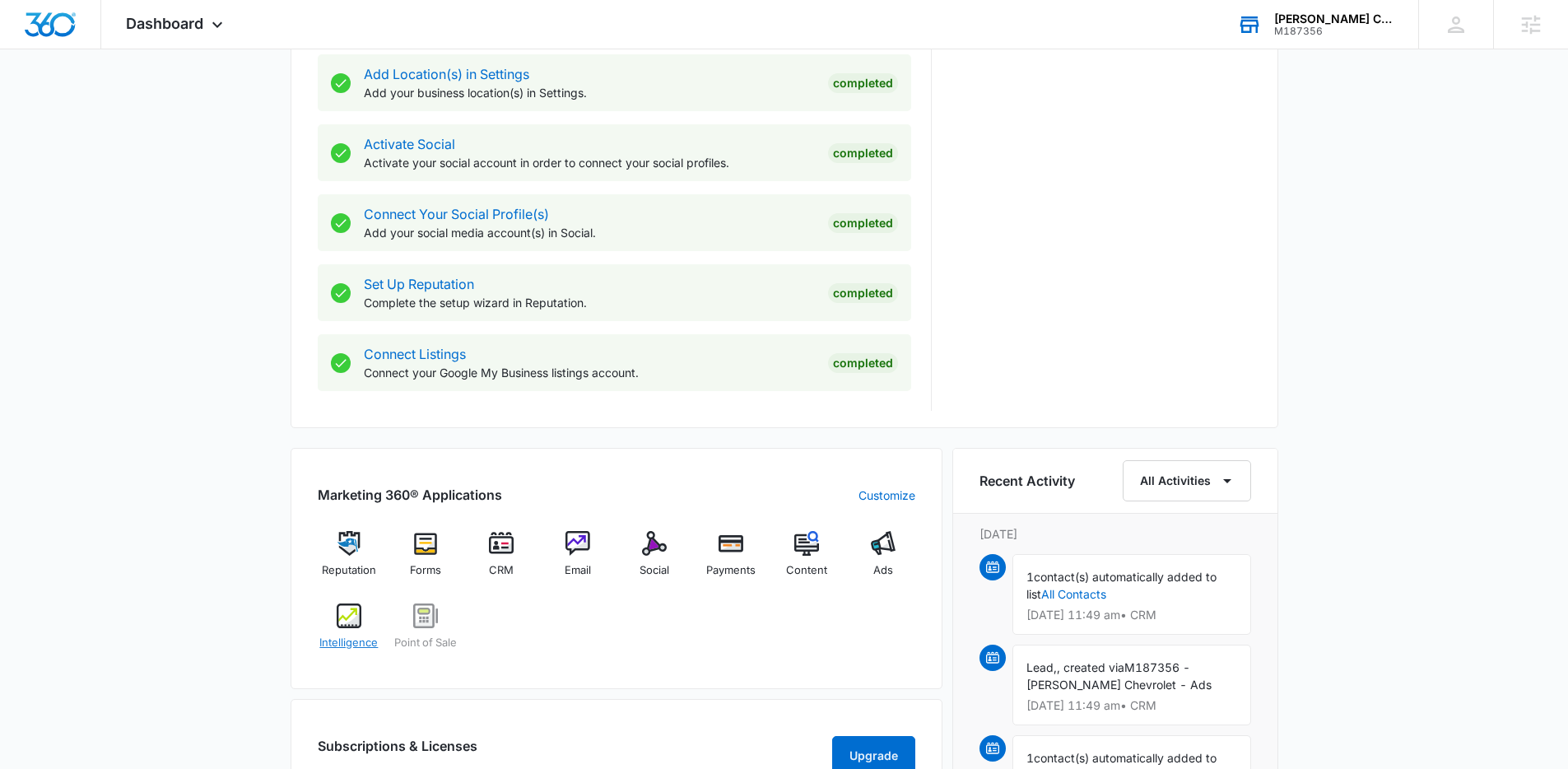
click at [350, 622] on img at bounding box center [349, 615] width 25 height 25
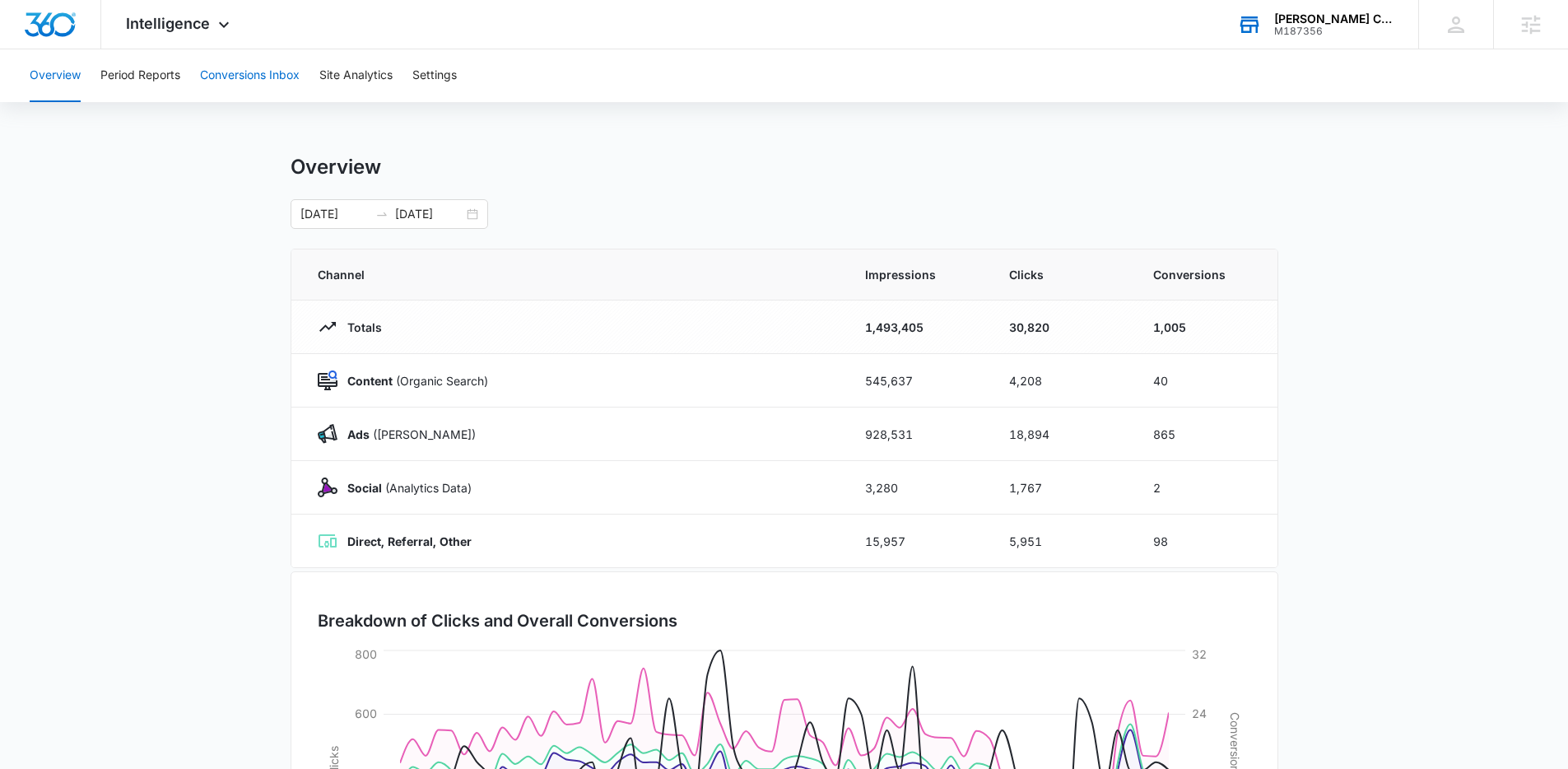
click at [231, 79] on button "Conversions Inbox" at bounding box center [250, 75] width 100 height 53
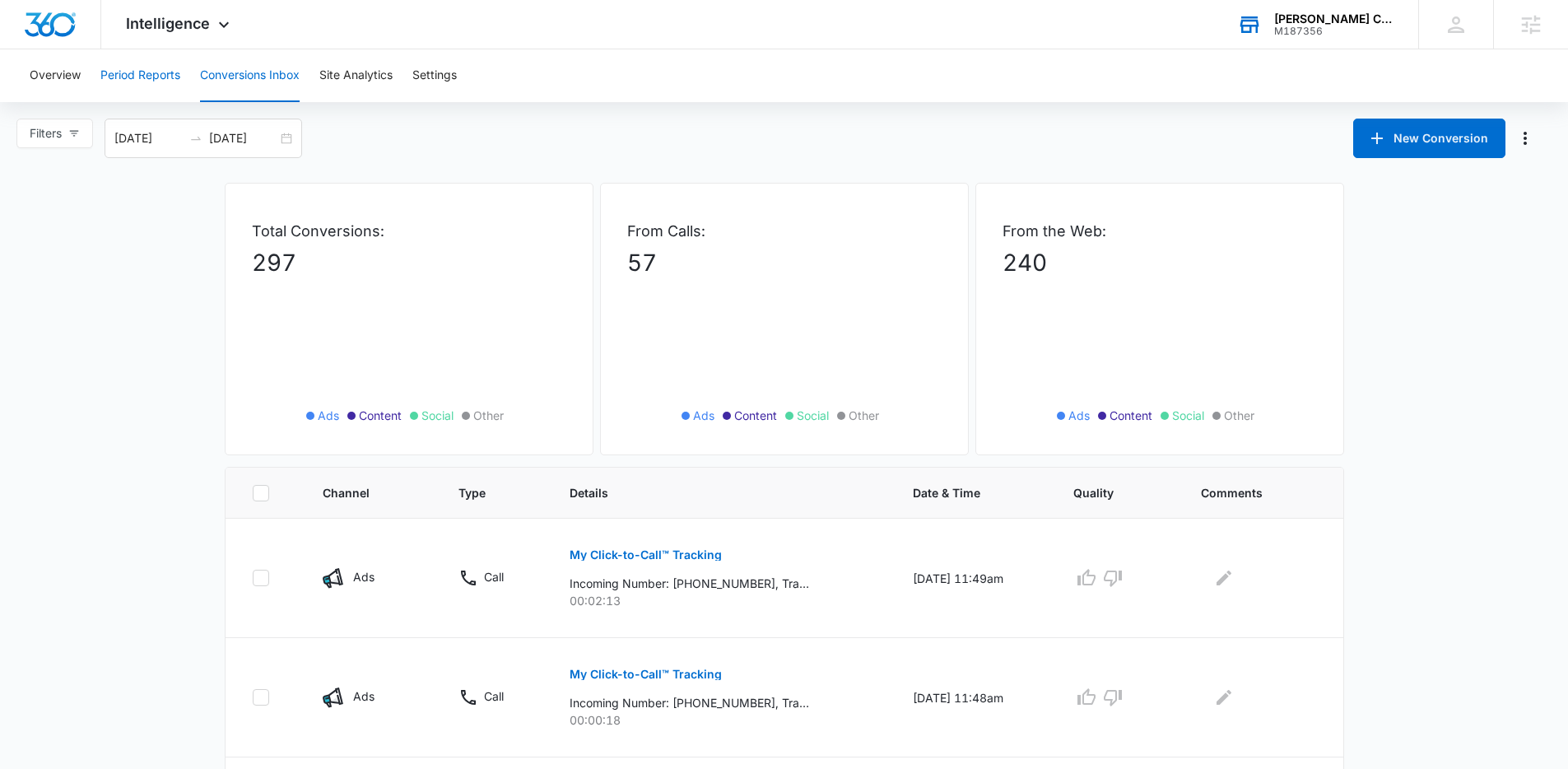
click at [154, 71] on button "Period Reports" at bounding box center [140, 75] width 80 height 53
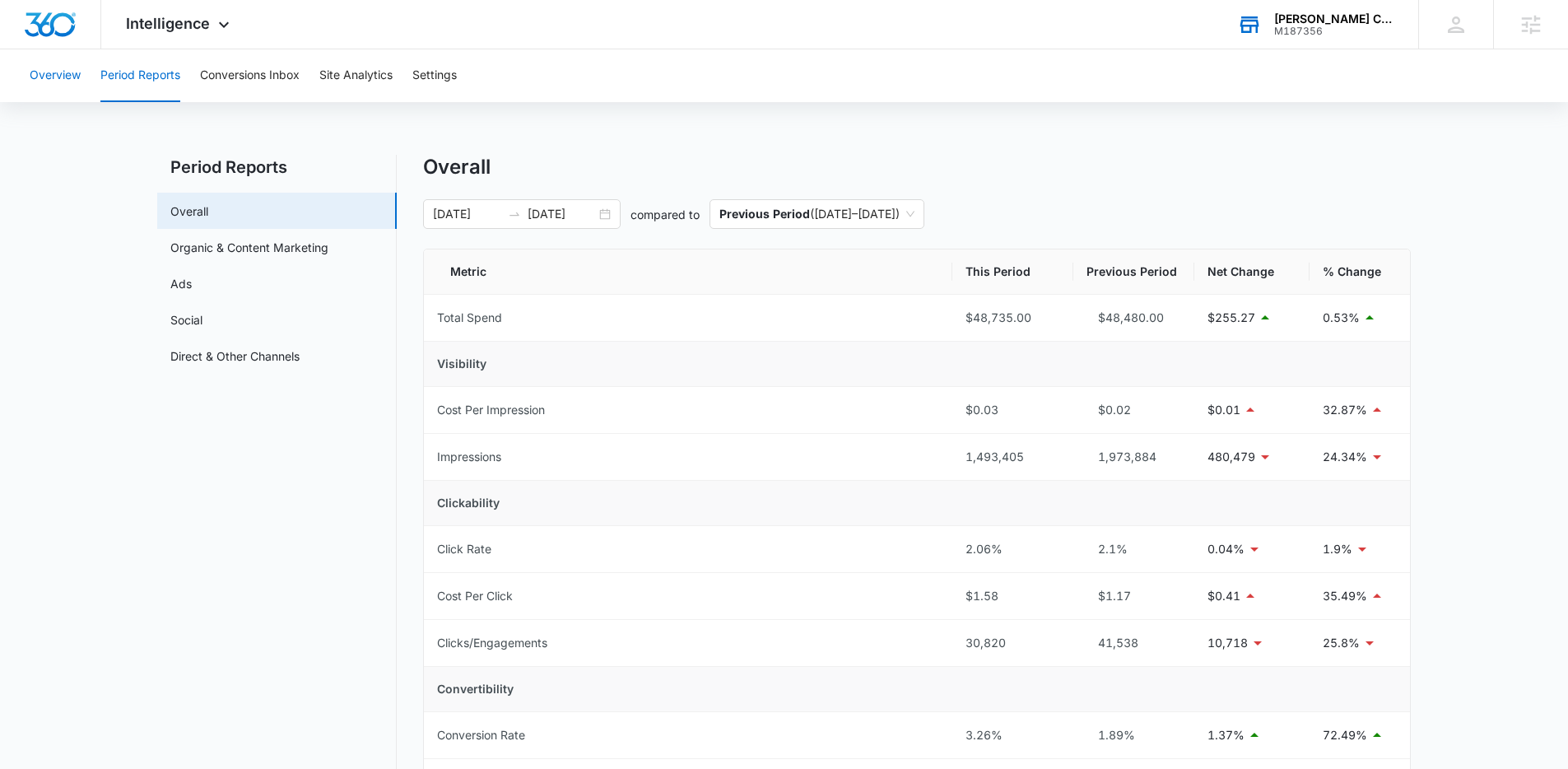
click at [47, 78] on button "Overview" at bounding box center [55, 75] width 51 height 53
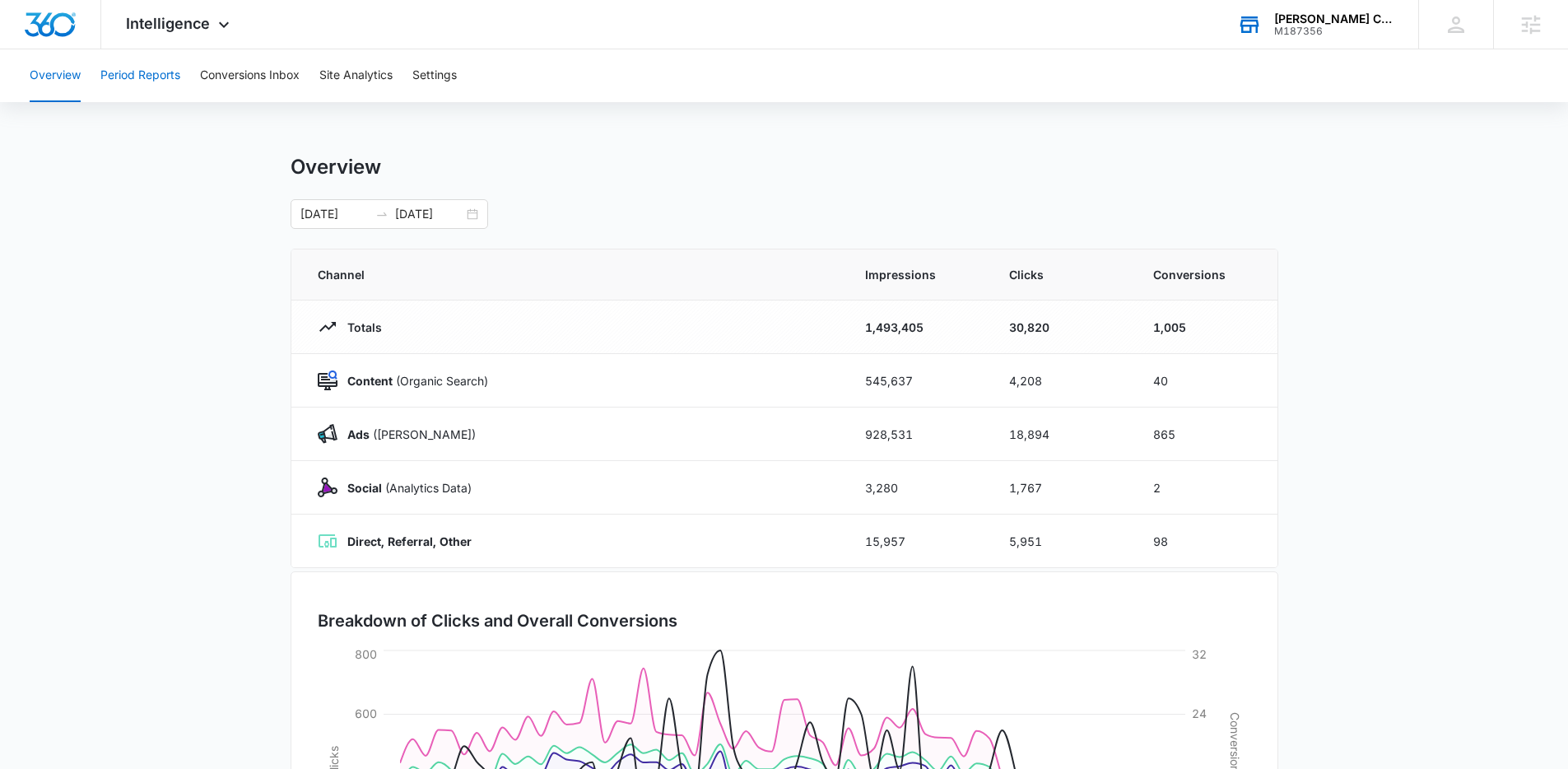
click at [156, 81] on button "Period Reports" at bounding box center [140, 75] width 80 height 53
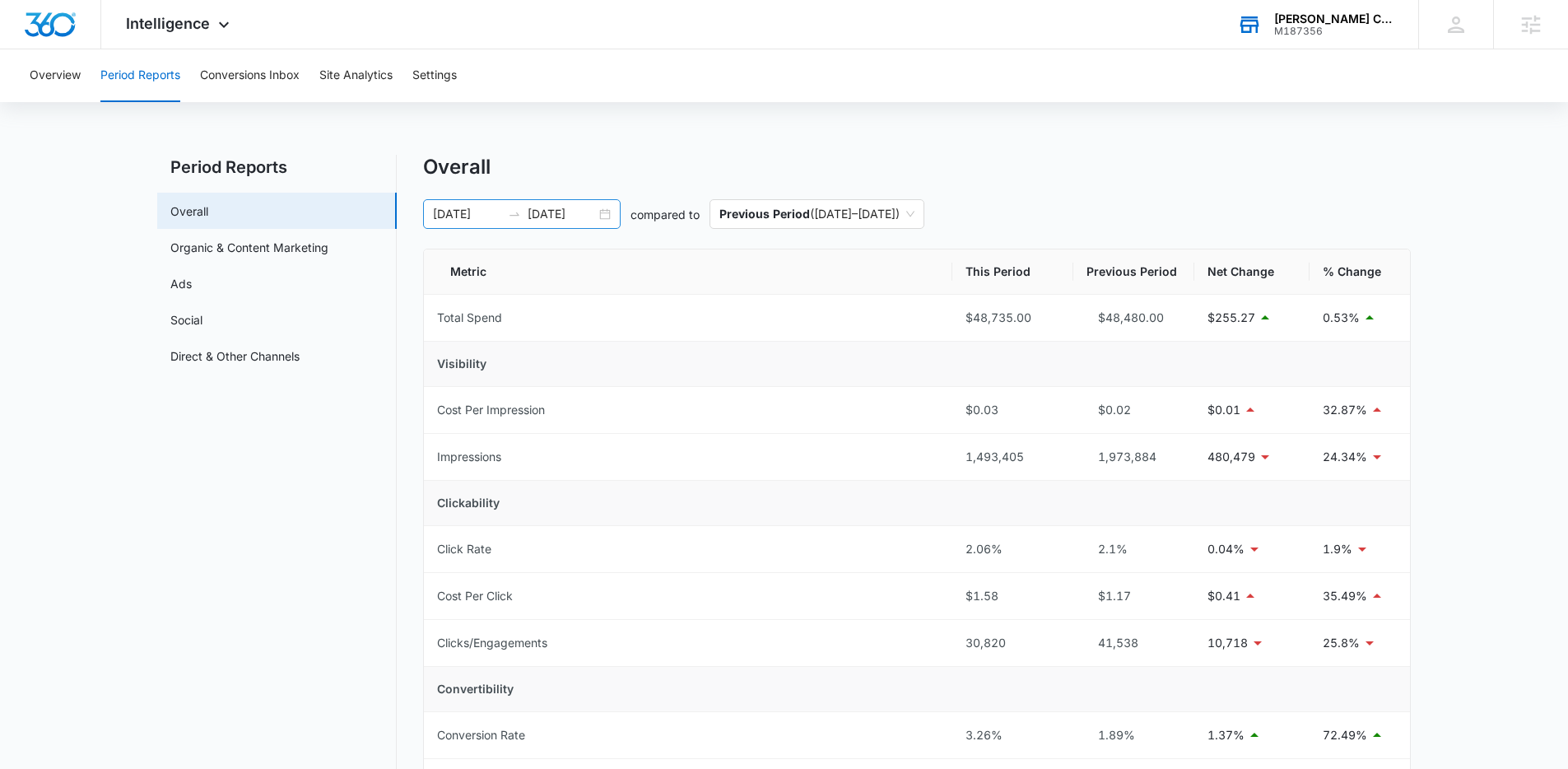
click at [603, 216] on div "07/11/2025 09/09/2025" at bounding box center [522, 213] width 198 height 29
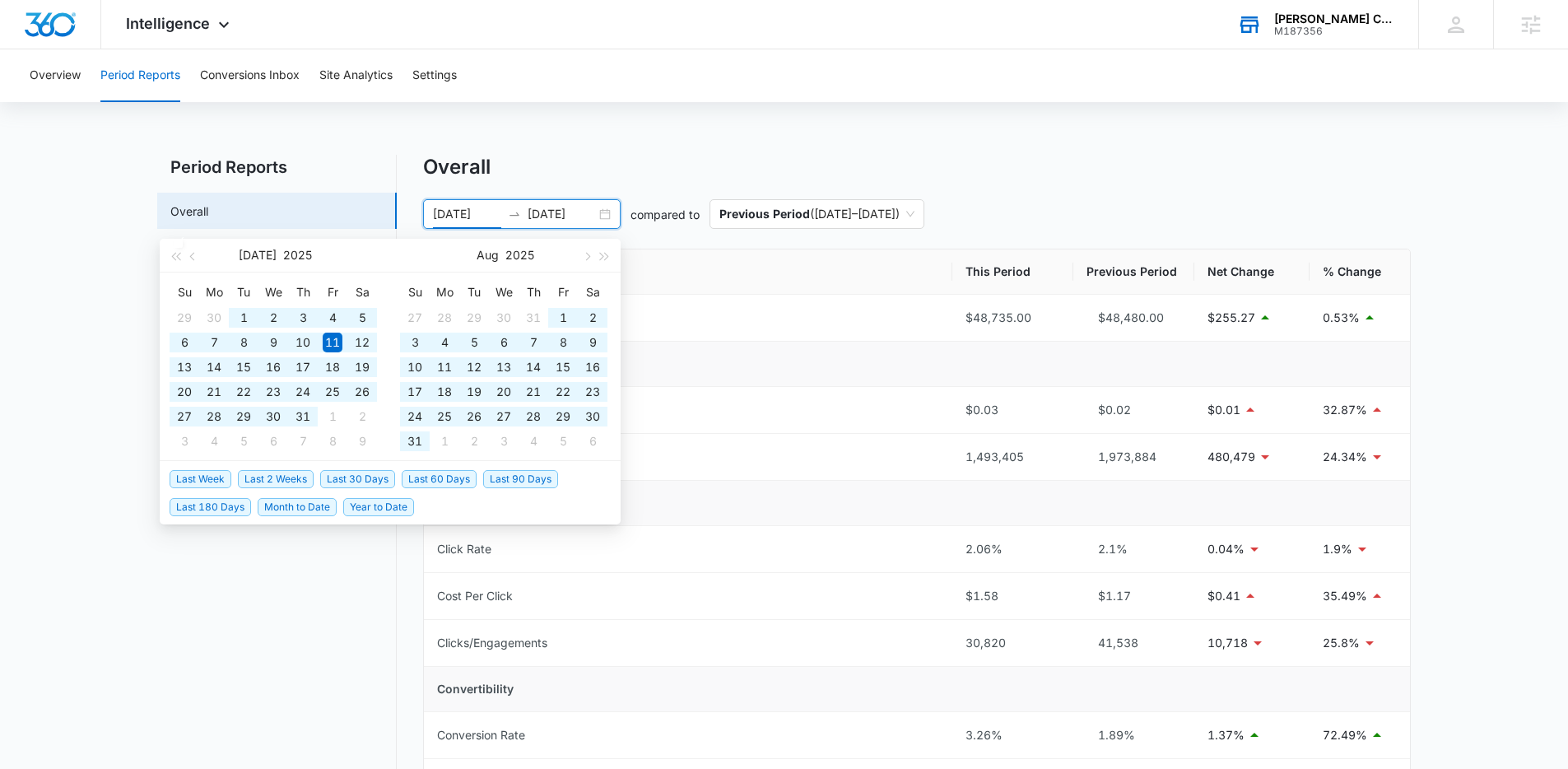
drag, startPoint x: 366, startPoint y: 508, endPoint x: 414, endPoint y: 500, distance: 48.7
click at [366, 507] on span "Year to Date" at bounding box center [378, 506] width 71 height 18
type input "[DATE]"
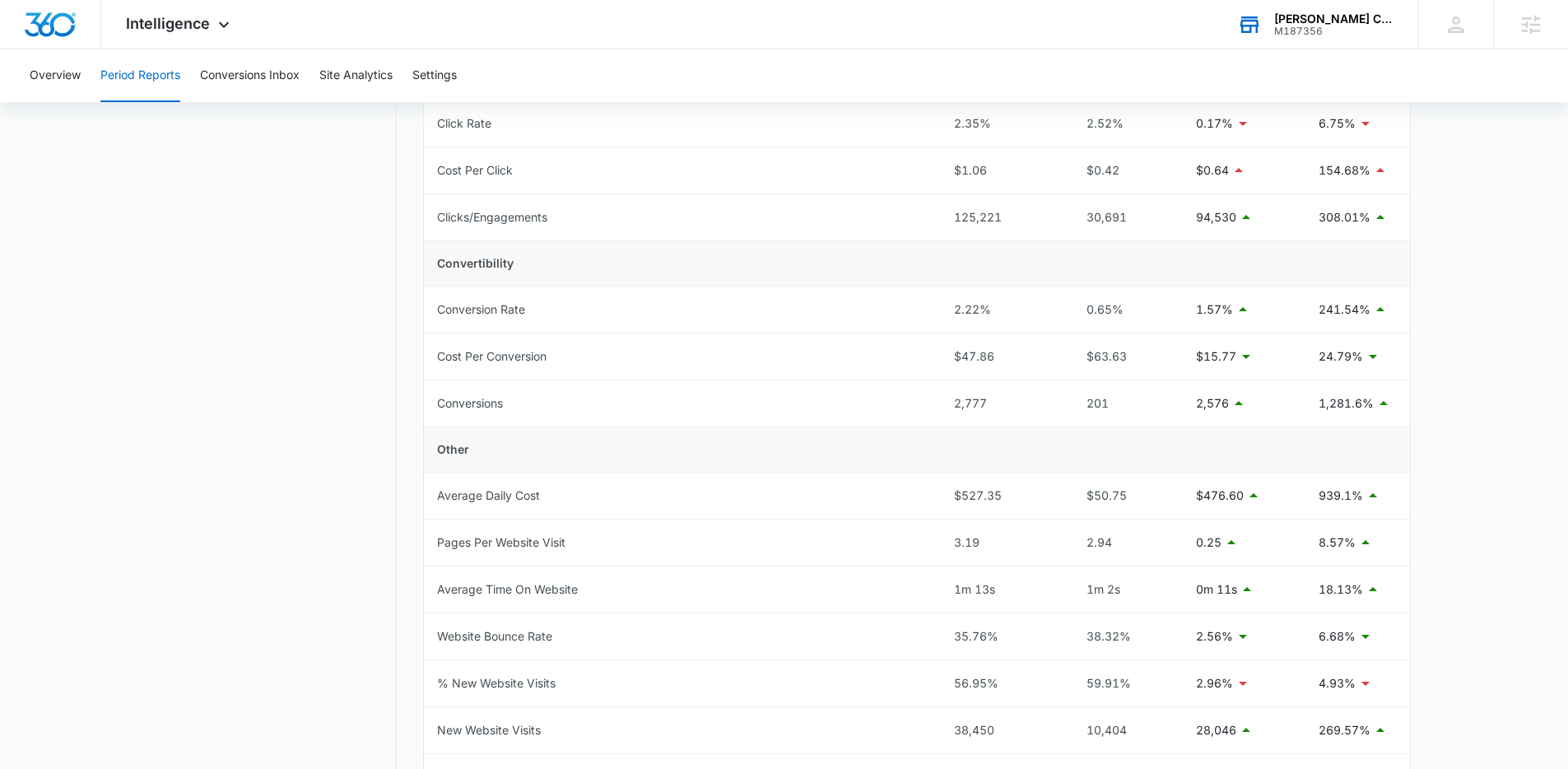
scroll to position [418, 0]
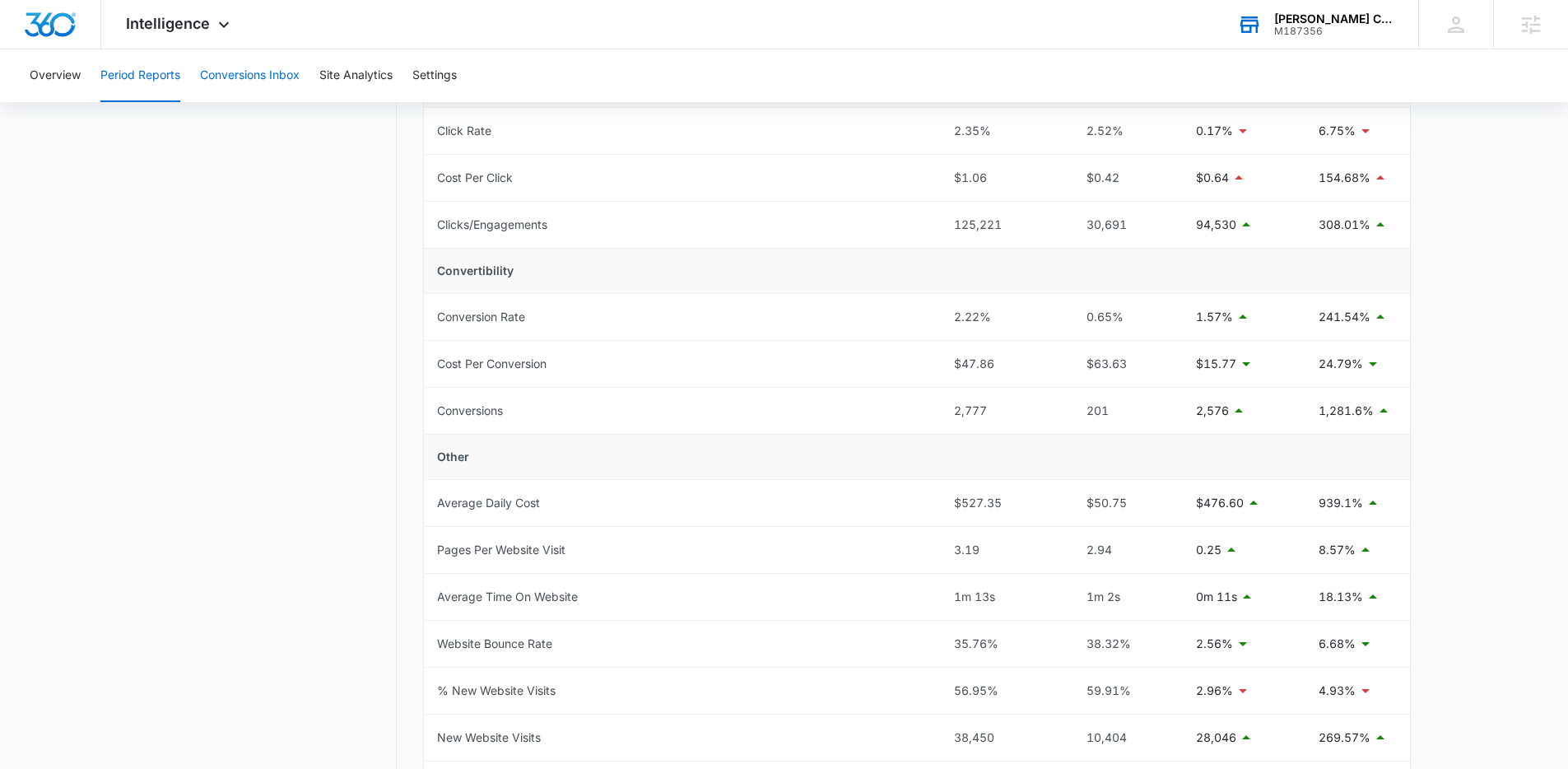
click at [247, 72] on button "Conversions Inbox" at bounding box center [250, 75] width 100 height 53
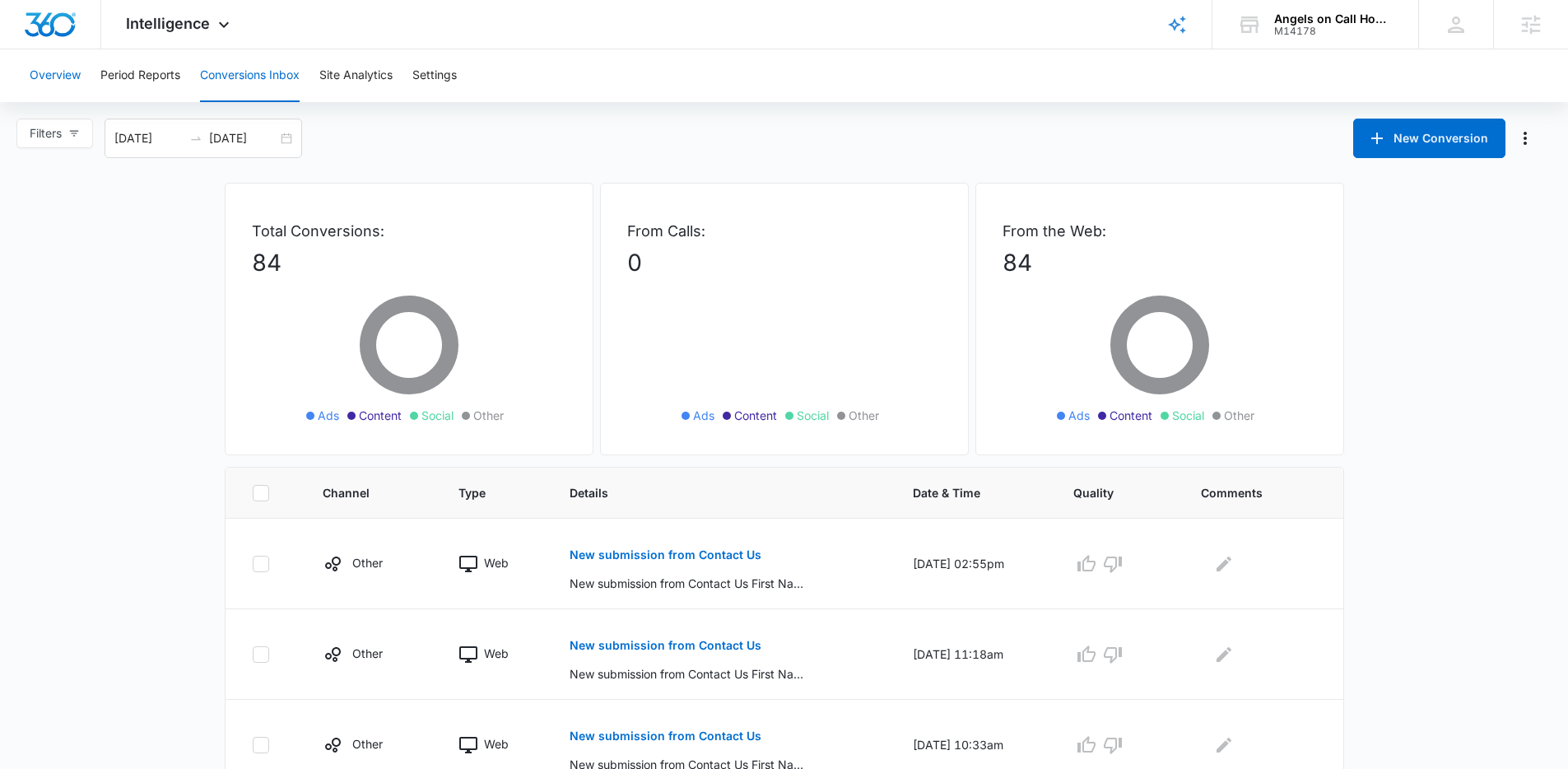
click at [61, 72] on button "Overview" at bounding box center [55, 75] width 51 height 53
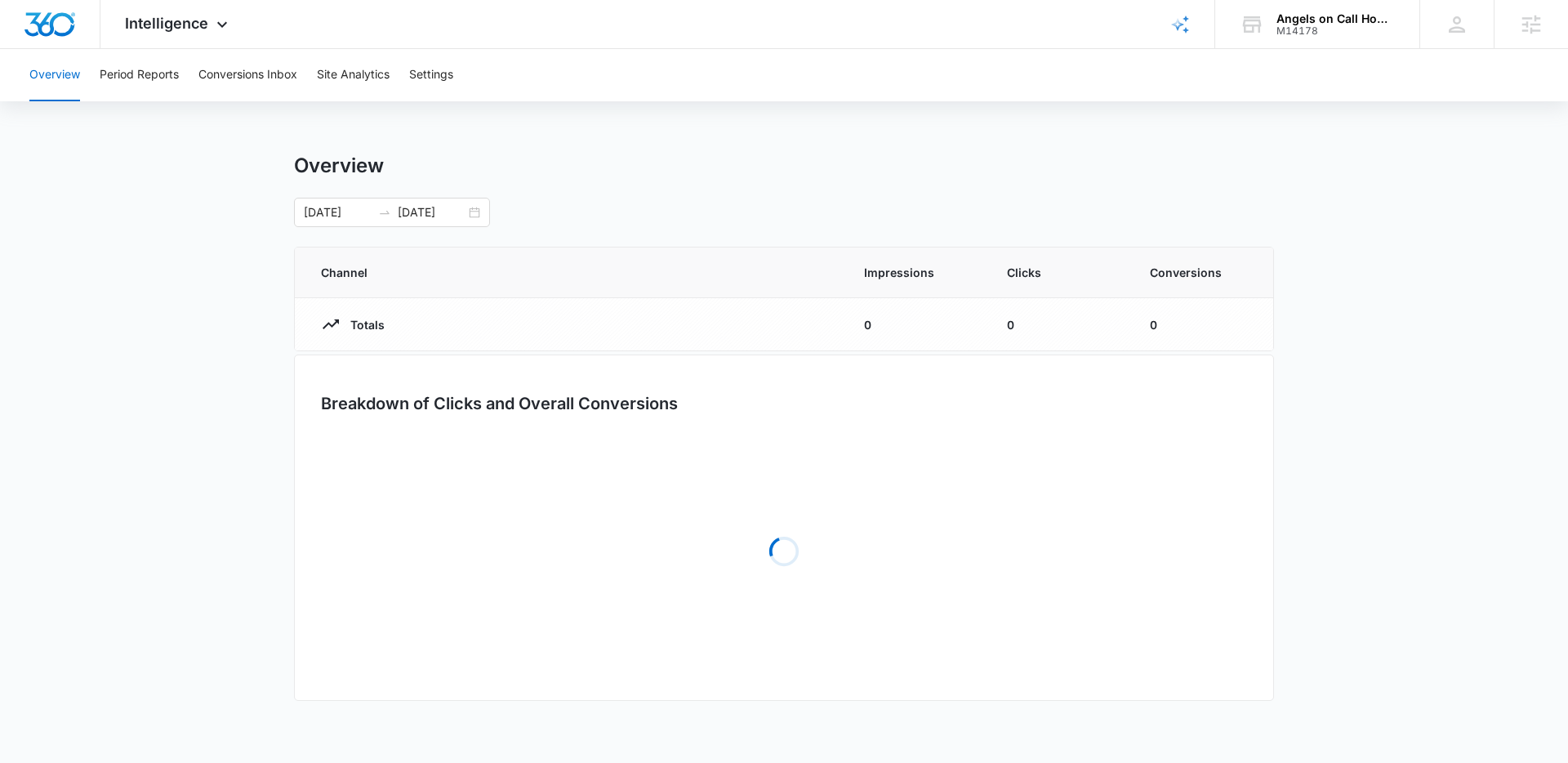
click at [116, 76] on button "Period Reports" at bounding box center [139, 75] width 79 height 52
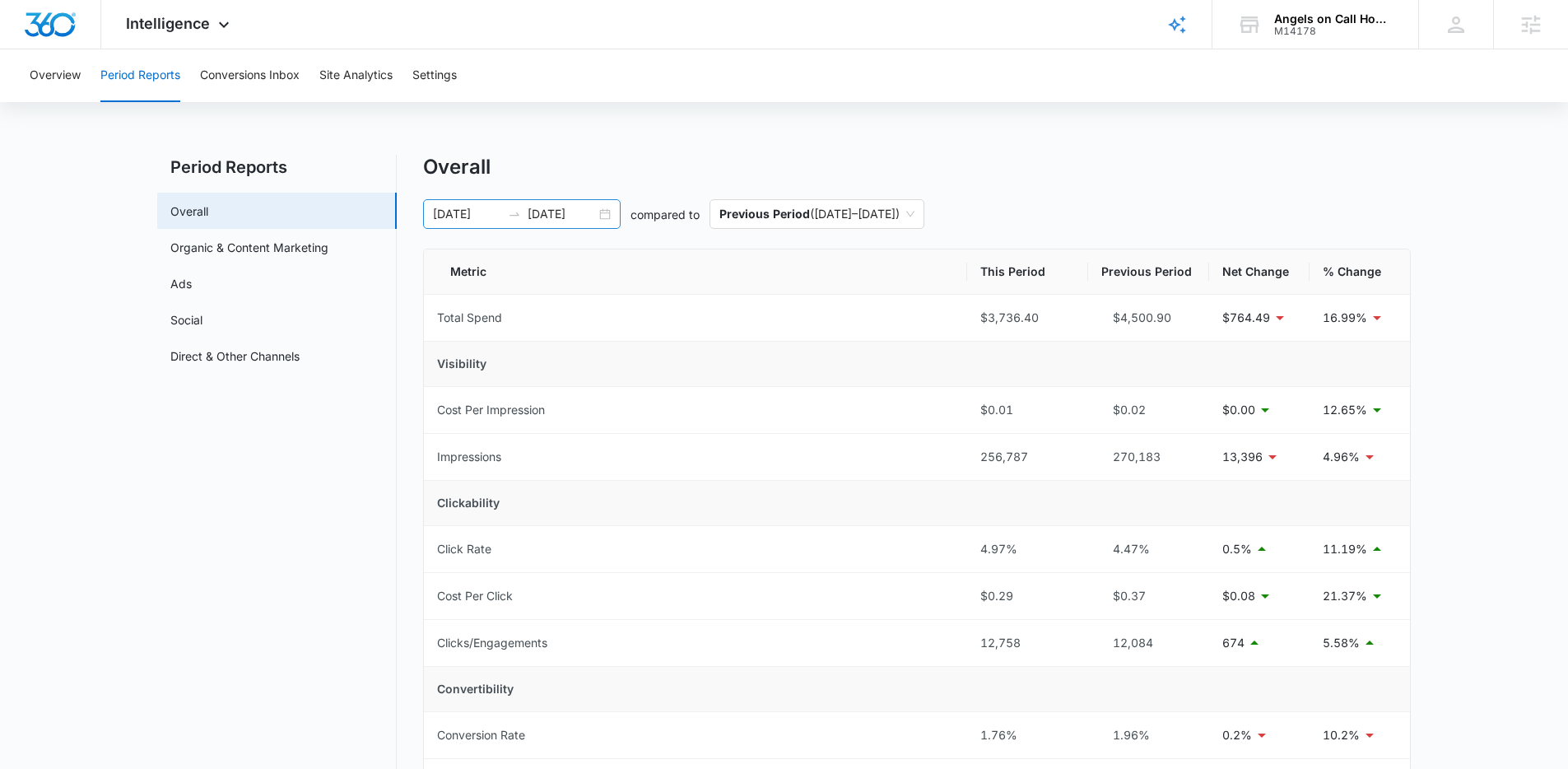
click at [602, 217] on div "[DATE] [DATE]" at bounding box center [522, 213] width 198 height 29
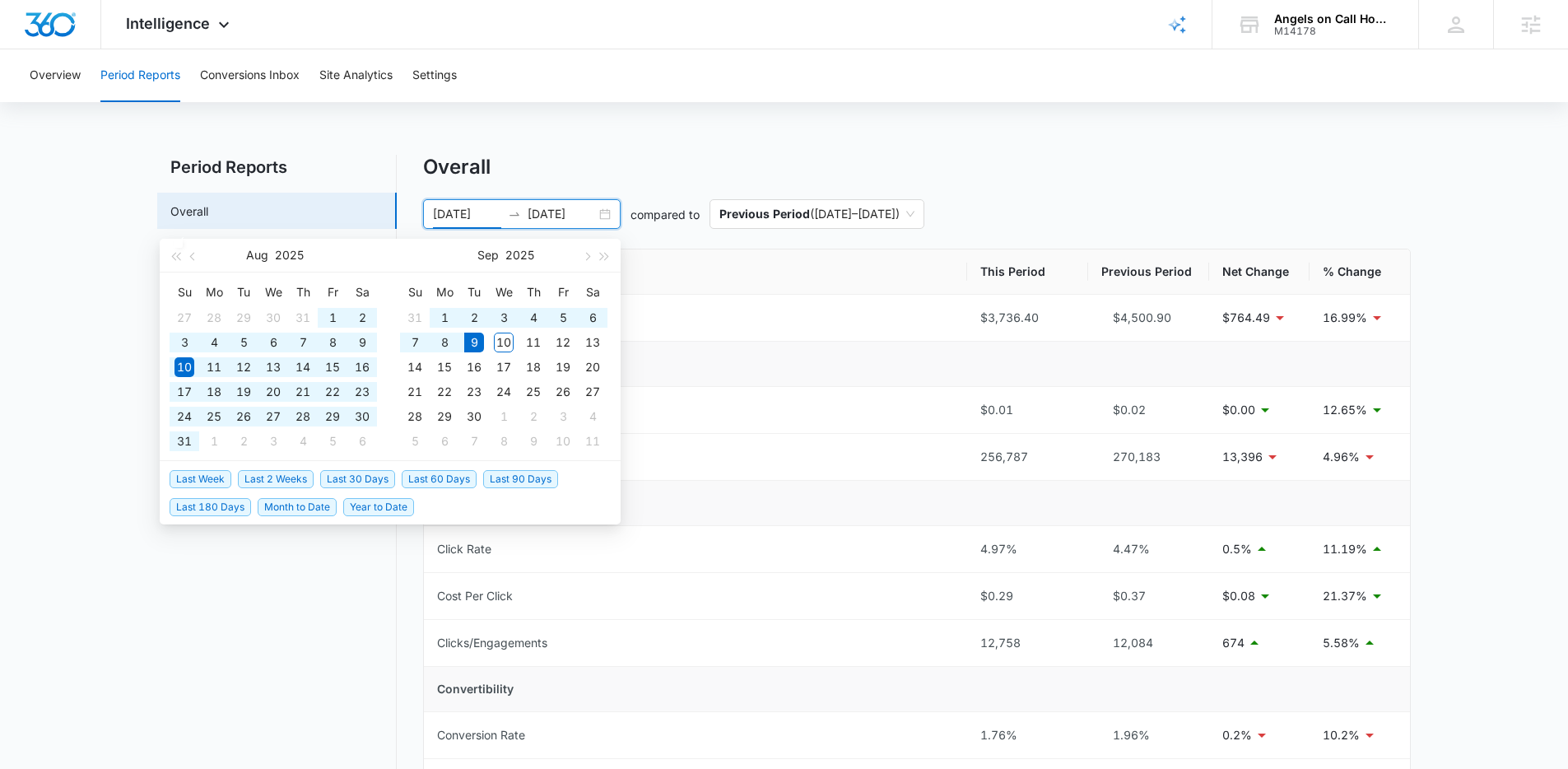
click at [380, 505] on span "Year to Date" at bounding box center [378, 506] width 71 height 18
type input "[DATE]"
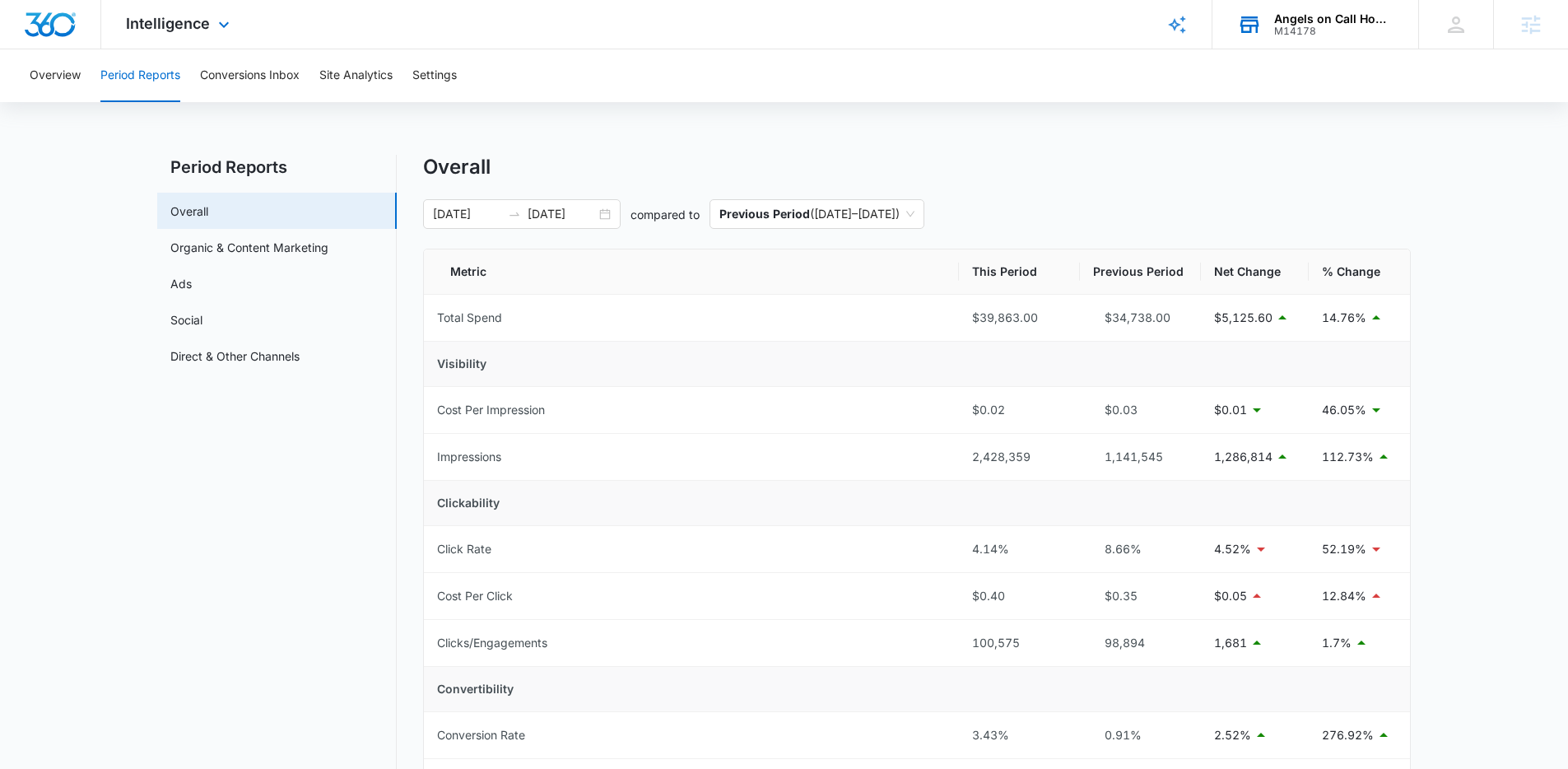
click at [1327, 23] on div "Angels on Call Homecare" at bounding box center [1334, 19] width 120 height 13
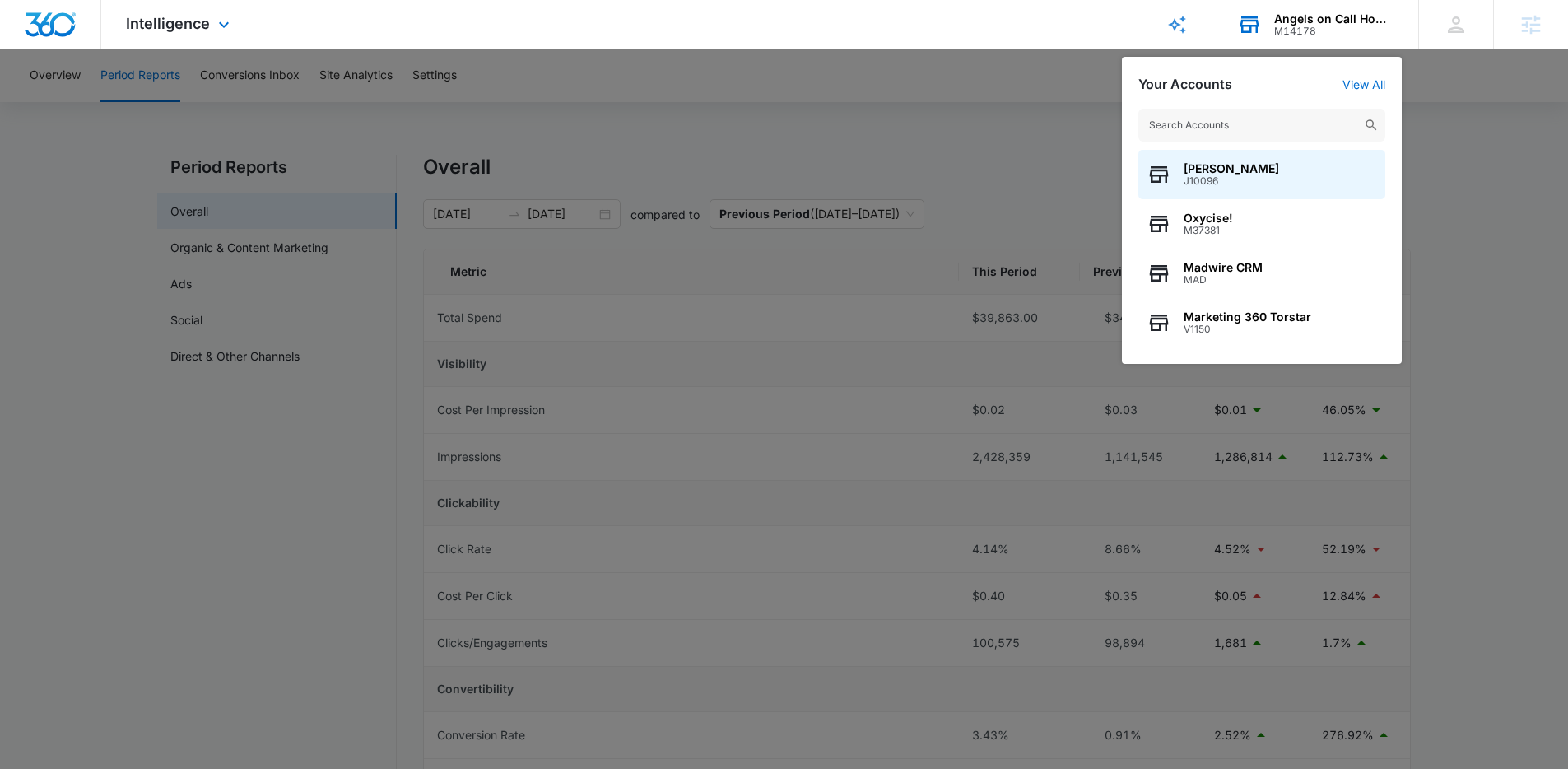
click at [1207, 133] on input "text" at bounding box center [1263, 124] width 247 height 33
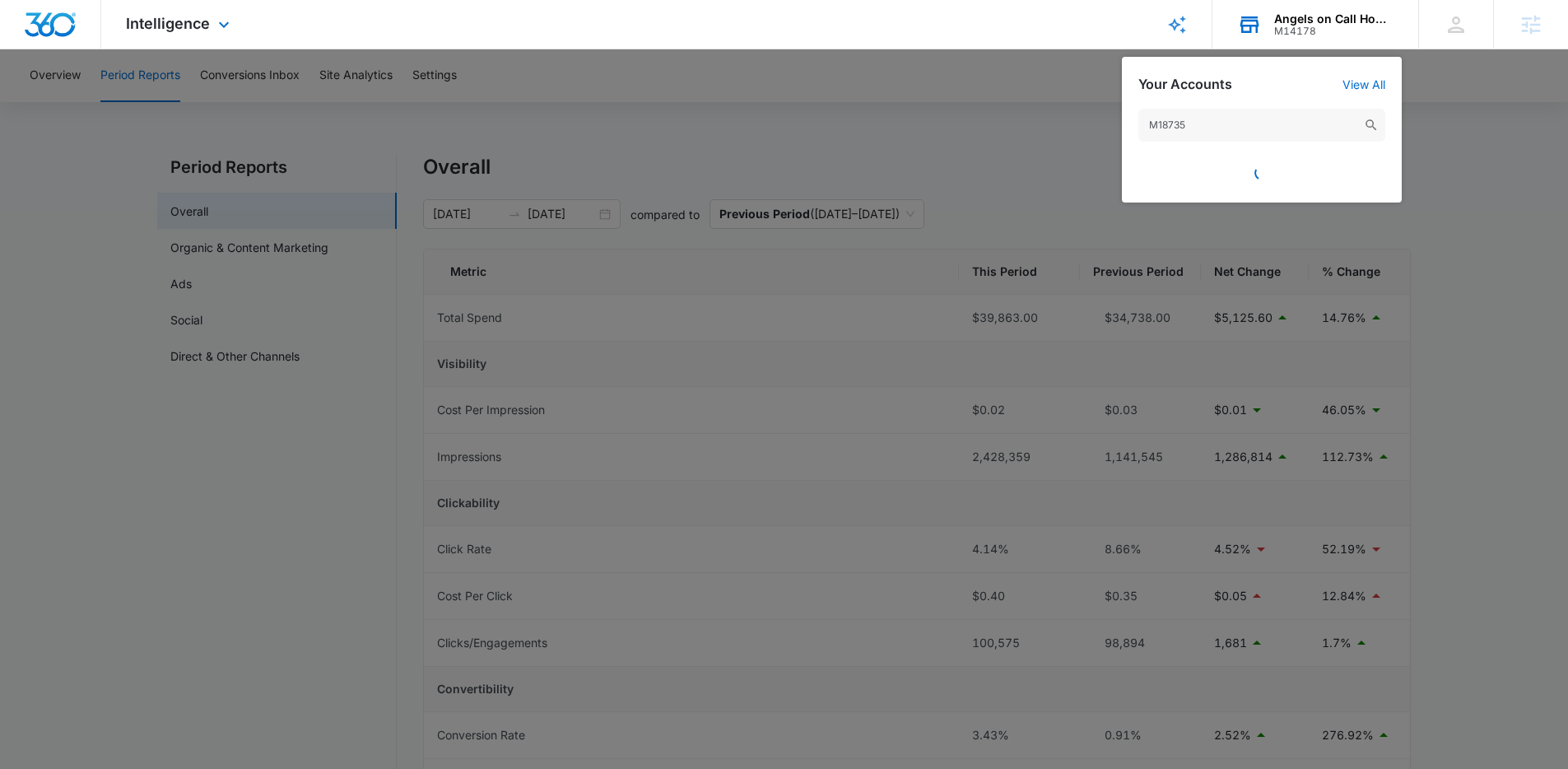
type input "M187356"
click at [1220, 133] on input "M187356" at bounding box center [1263, 124] width 247 height 33
drag, startPoint x: 1212, startPoint y: 124, endPoint x: 1119, endPoint y: 124, distance: 93.0
click at [1120, 49] on nav "Intelligence Apps Reputation Websites Forms CRM Email Social Shop Payments POS …" at bounding box center [784, 25] width 1568 height 49
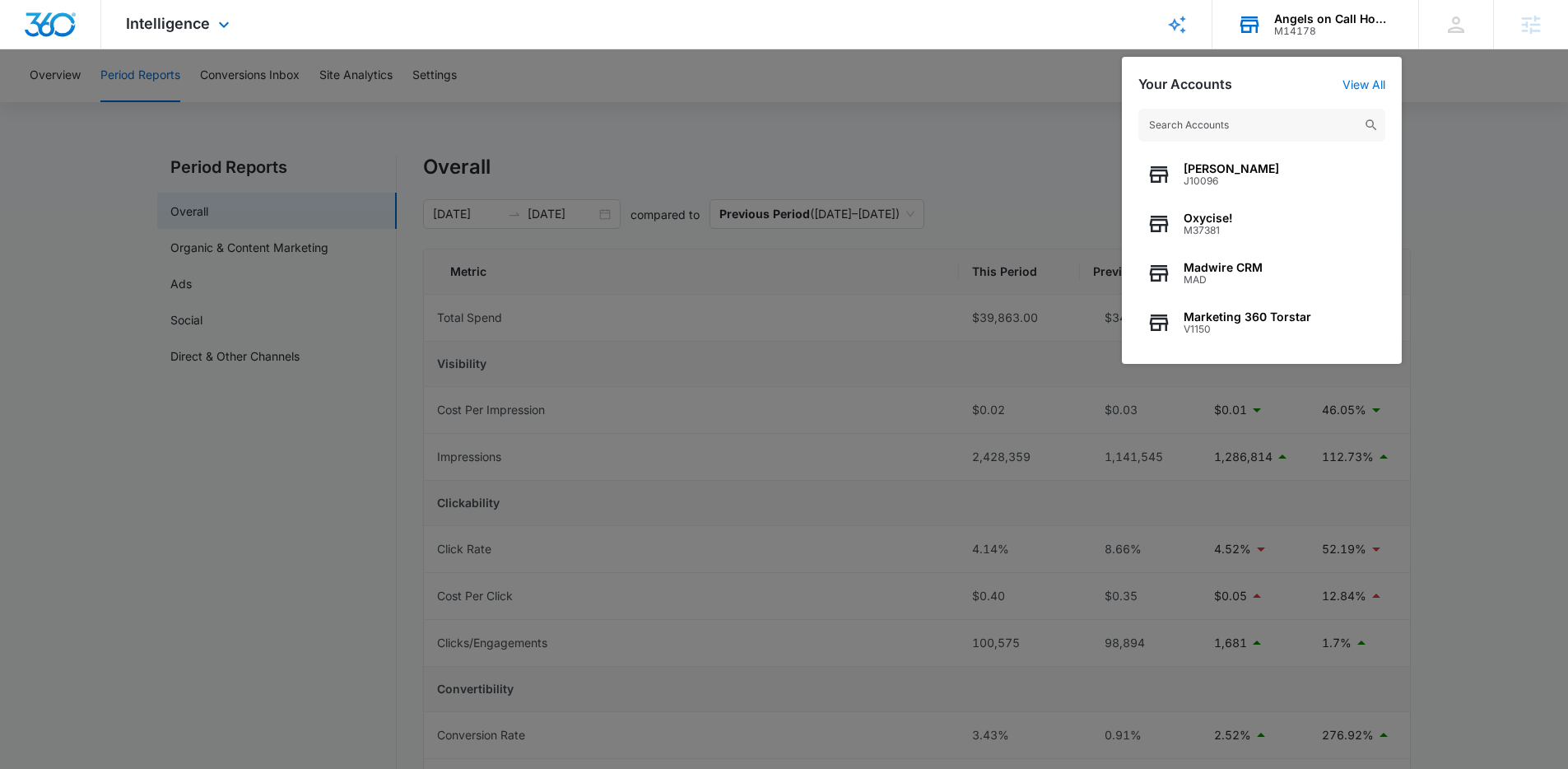
click at [1185, 136] on input "text" at bounding box center [1263, 124] width 247 height 33
type input "M187356"
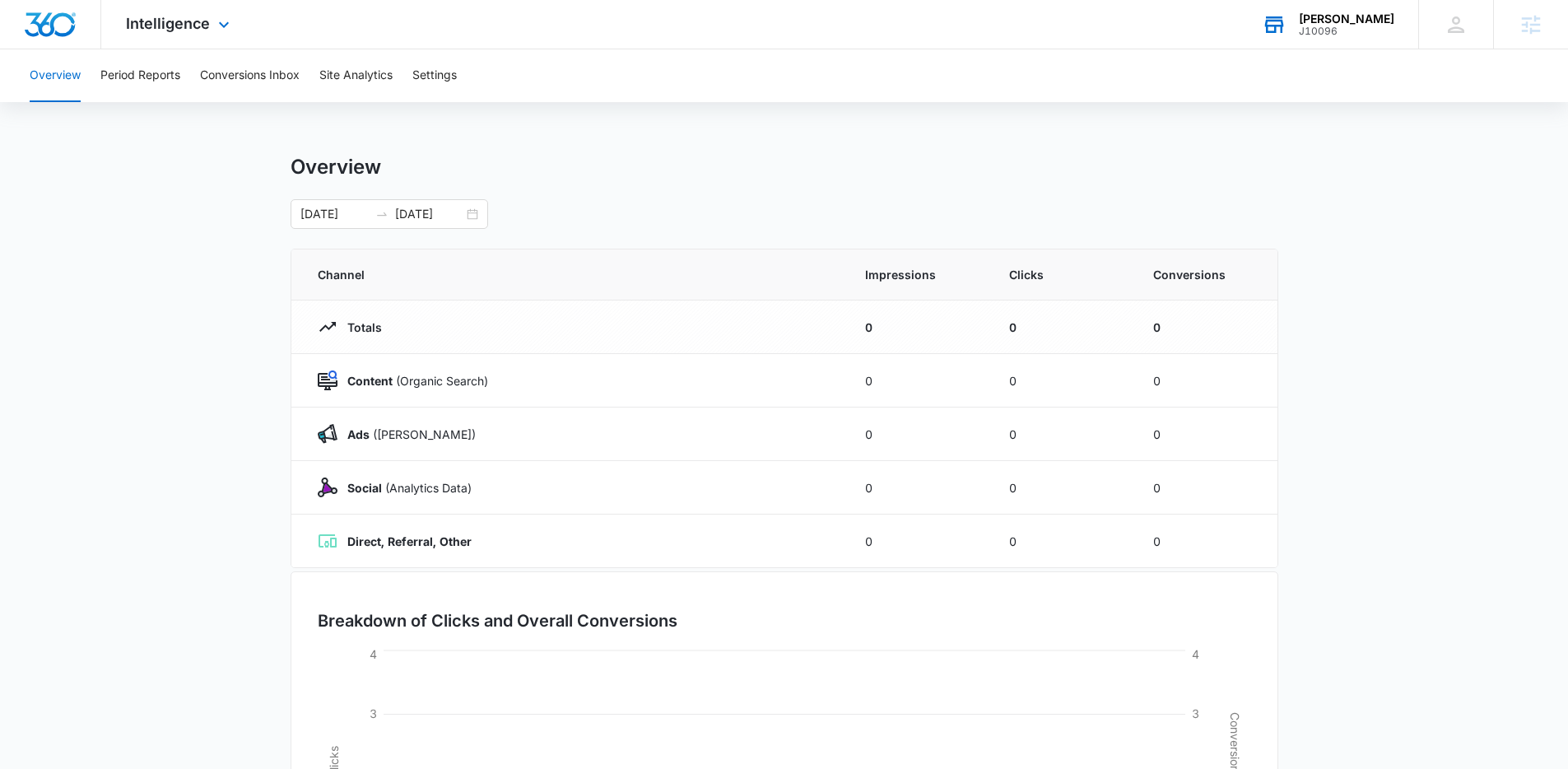
click at [1345, 29] on div "[PERSON_NAME] J10096 Your Accounts View All" at bounding box center [1328, 25] width 181 height 49
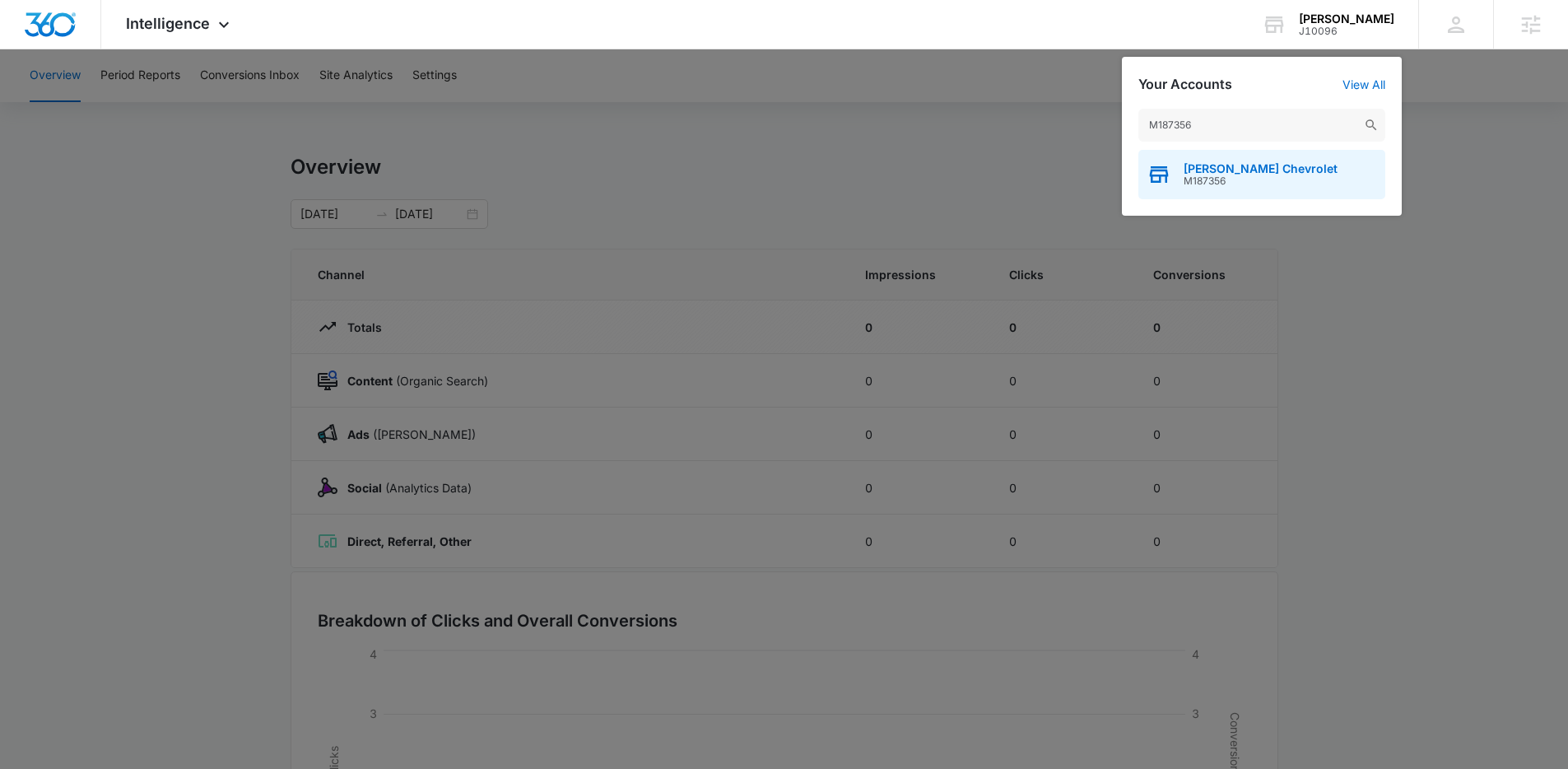
type input "M187356"
click at [1253, 171] on span "[PERSON_NAME] Chevrolet" at bounding box center [1261, 169] width 154 height 13
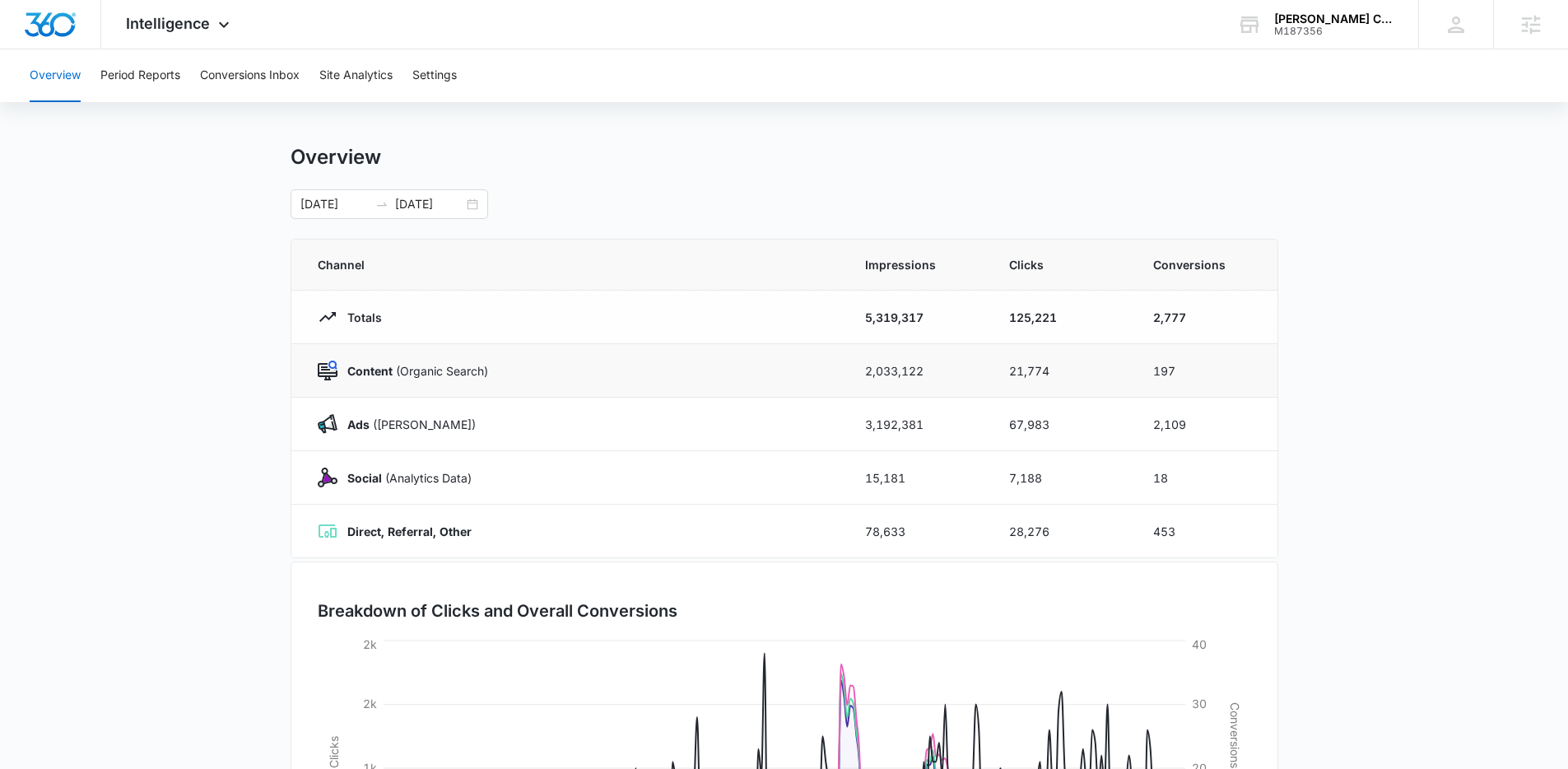
scroll to position [22, 0]
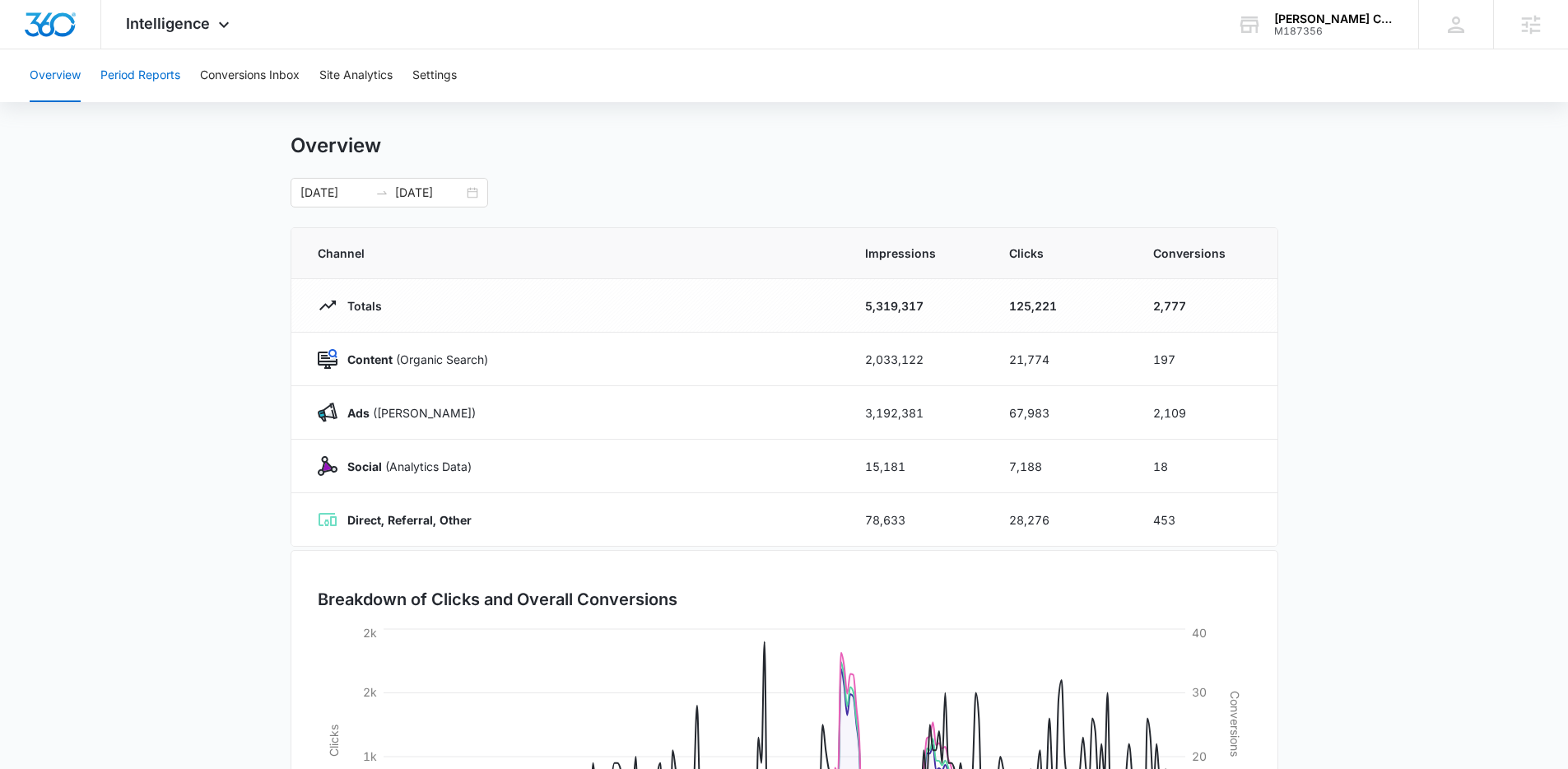
click at [147, 67] on button "Period Reports" at bounding box center [140, 75] width 80 height 53
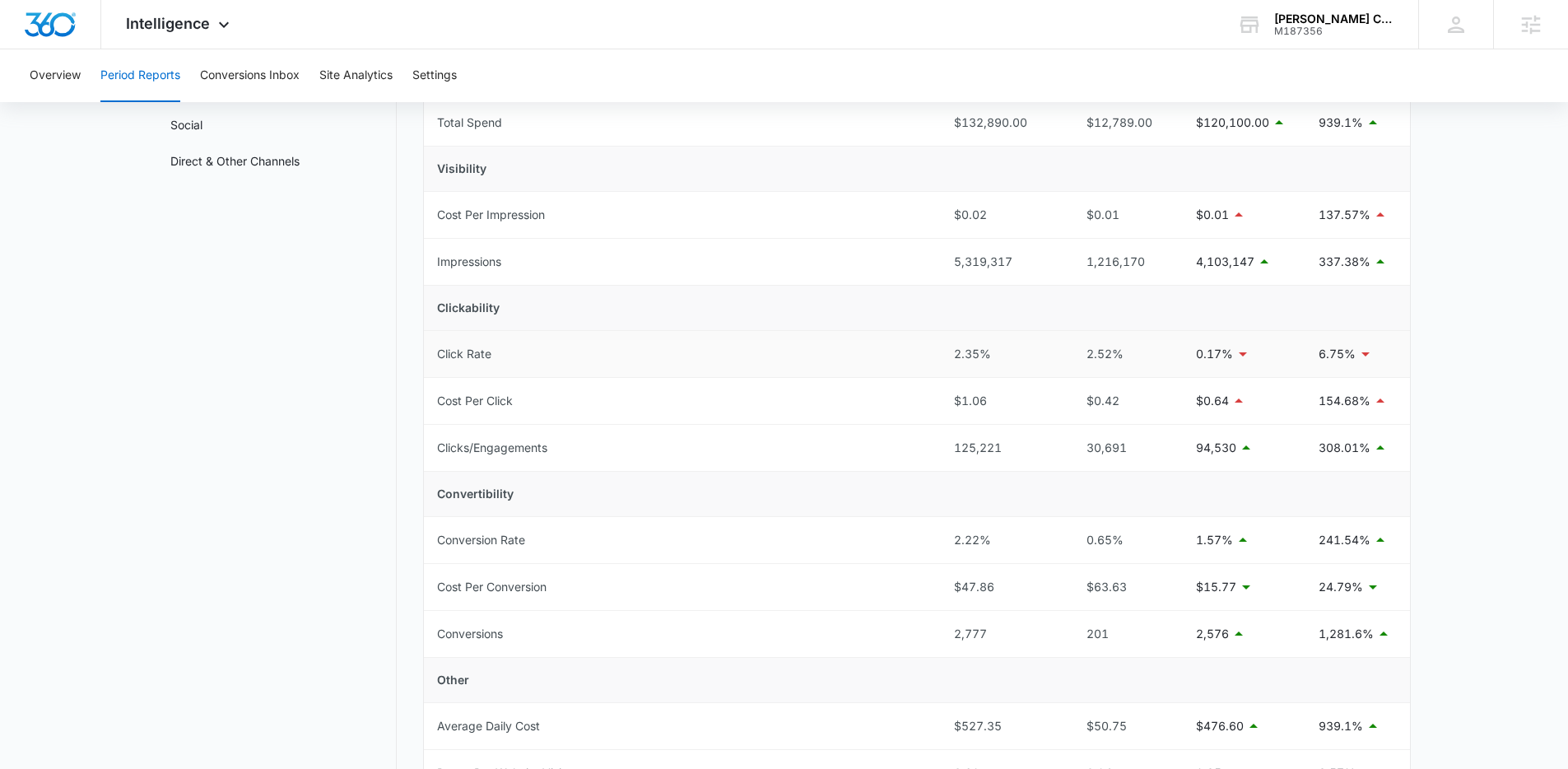
scroll to position [199, 0]
drag, startPoint x: 996, startPoint y: 581, endPoint x: 919, endPoint y: 579, distance: 77.0
click at [920, 580] on tr "Cost Per Conversion $47.86 $63.63 $15.77 24.79%" at bounding box center [917, 583] width 986 height 47
